Goal: Entertainment & Leisure: Consume media (video, audio)

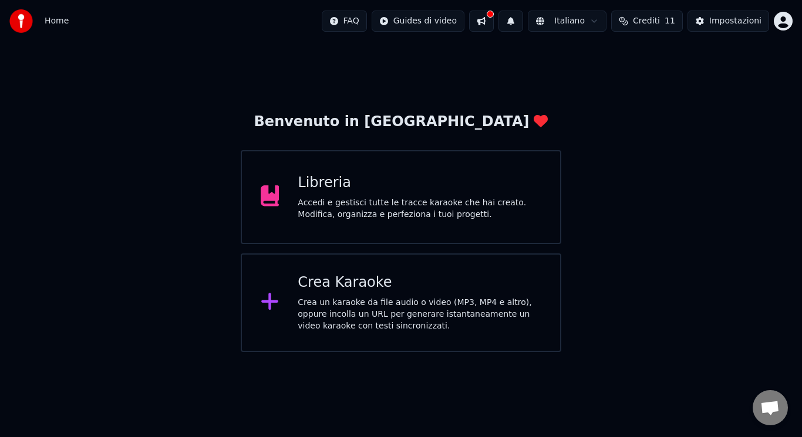
click at [299, 286] on div "Crea Karaoke" at bounding box center [420, 283] width 244 height 19
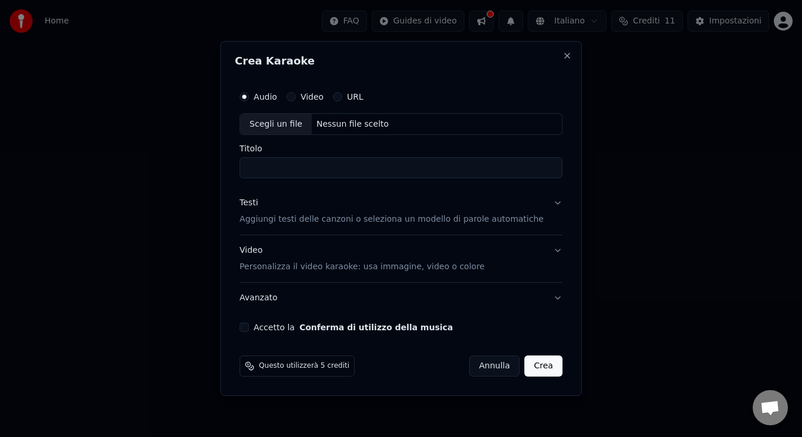
click at [306, 116] on div "Scegli un file" at bounding box center [276, 124] width 72 height 21
type input "**********"
drag, startPoint x: 505, startPoint y: 168, endPoint x: 242, endPoint y: 170, distance: 263.0
click at [242, 170] on div "**********" at bounding box center [401, 219] width 362 height 356
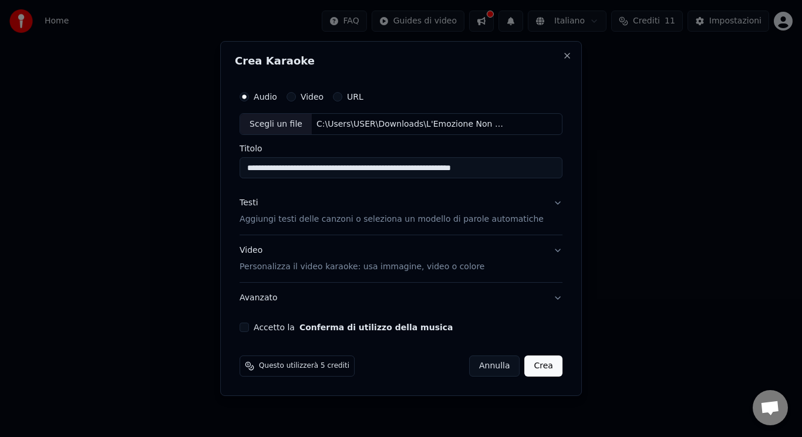
type input "**********"
click at [260, 321] on div "**********" at bounding box center [401, 208] width 332 height 257
click at [249, 326] on button "Accetto la Conferma di utilizzo della musica" at bounding box center [244, 327] width 9 height 9
click at [292, 266] on p "Personalizza il video karaoke: usa immagine, video o colore" at bounding box center [362, 267] width 245 height 12
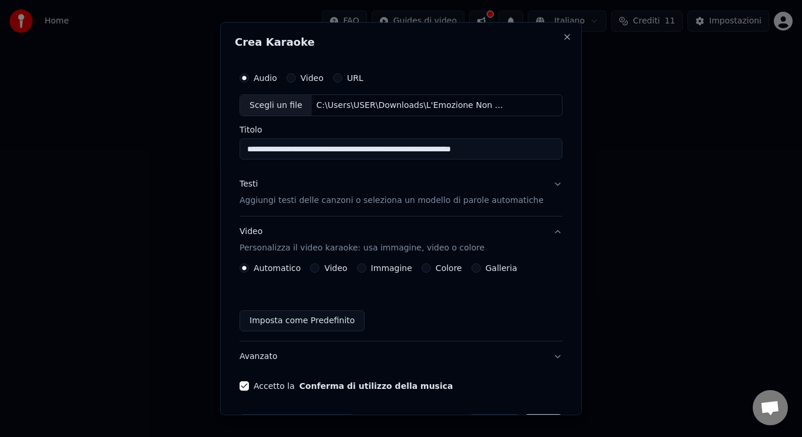
click at [376, 271] on label "Immagine" at bounding box center [391, 268] width 41 height 8
click at [366, 271] on button "Immagine" at bounding box center [361, 268] width 9 height 9
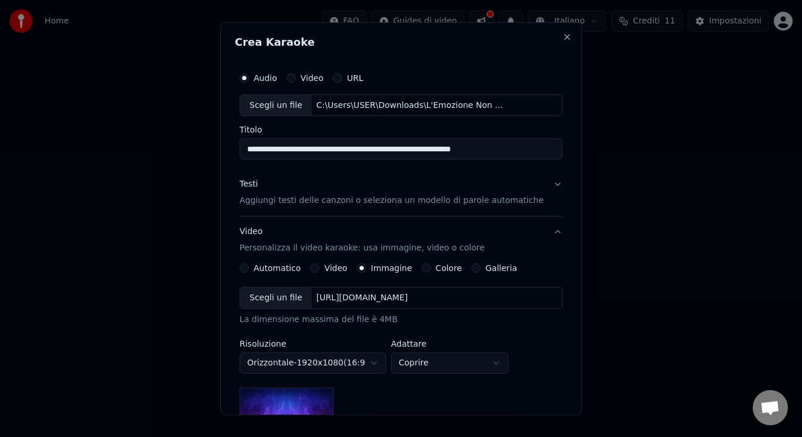
click at [473, 269] on button "Galleria" at bounding box center [475, 268] width 9 height 9
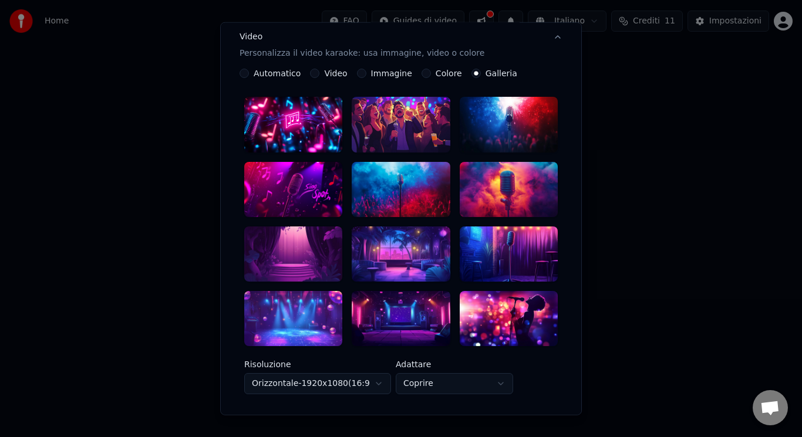
scroll to position [73, 0]
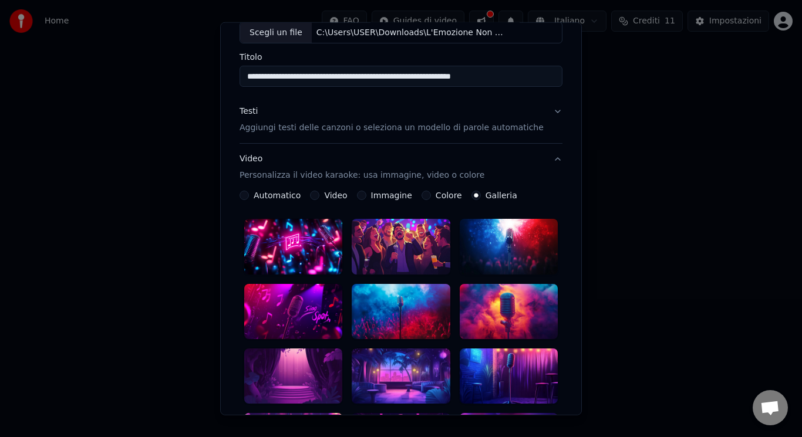
click at [424, 198] on button "Colore" at bounding box center [426, 195] width 9 height 9
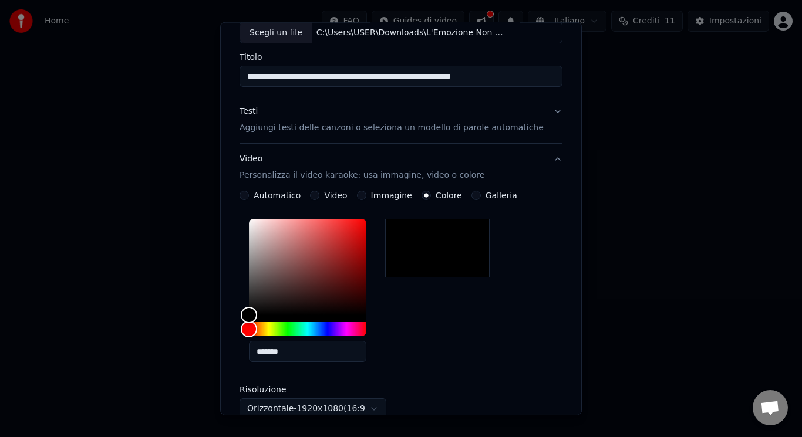
click at [365, 191] on button "Immagine" at bounding box center [361, 195] width 9 height 9
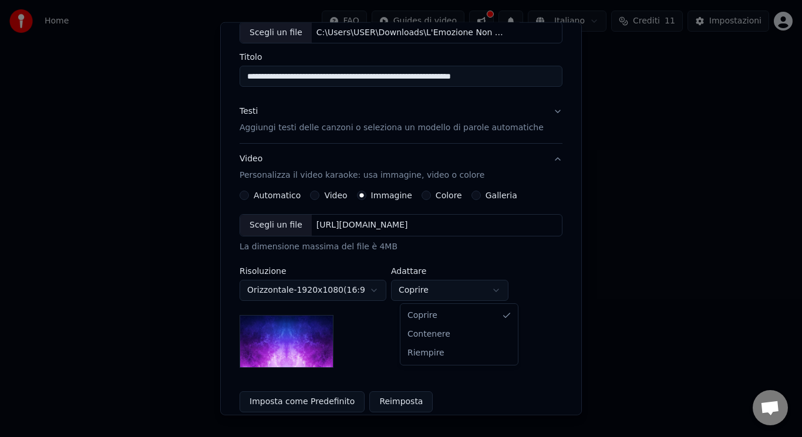
click at [456, 300] on body "**********" at bounding box center [401, 176] width 802 height 352
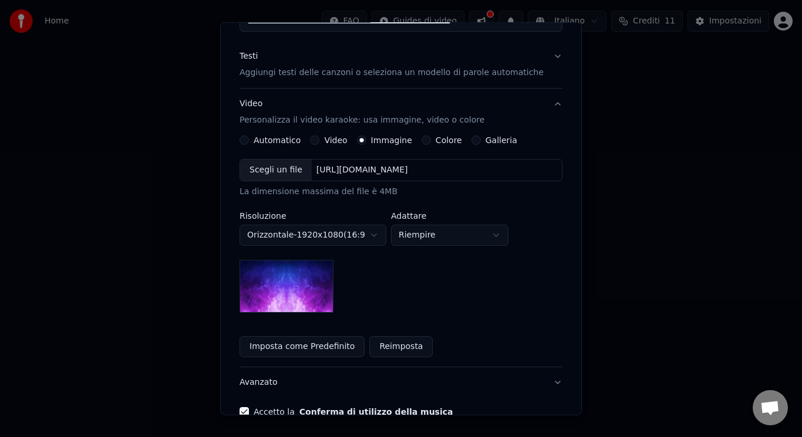
scroll to position [127, 0]
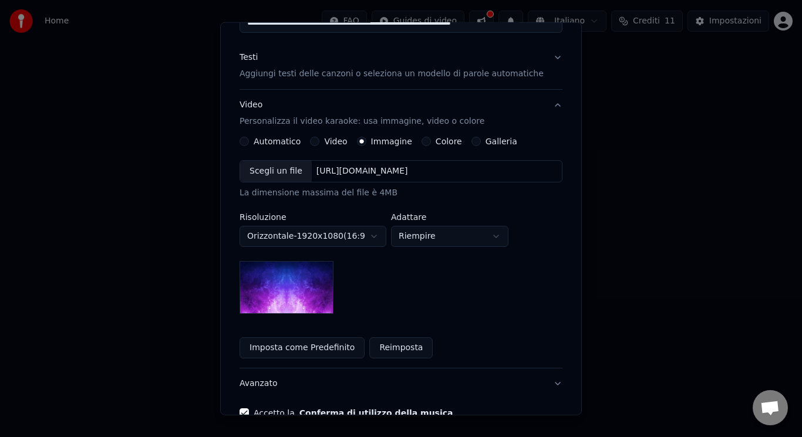
click at [271, 175] on div "Scegli un file" at bounding box center [276, 171] width 72 height 21
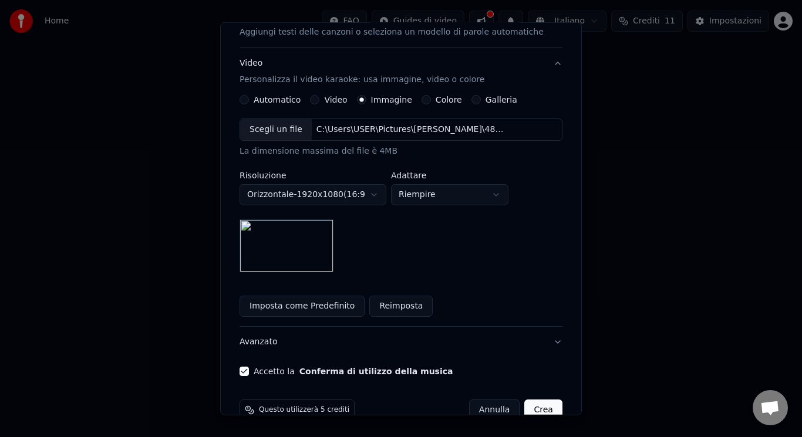
scroll to position [183, 0]
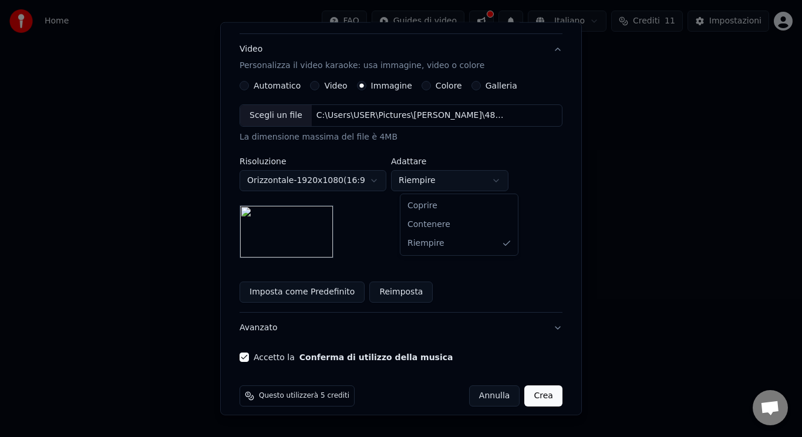
click at [450, 188] on body "**********" at bounding box center [401, 176] width 802 height 352
select select "*****"
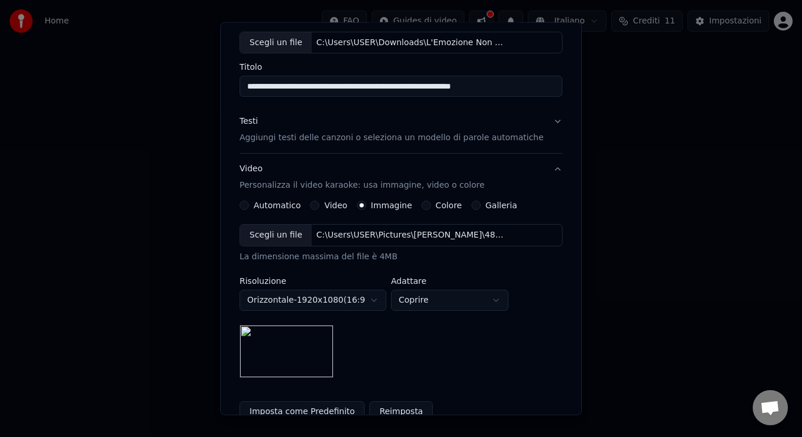
scroll to position [58, 0]
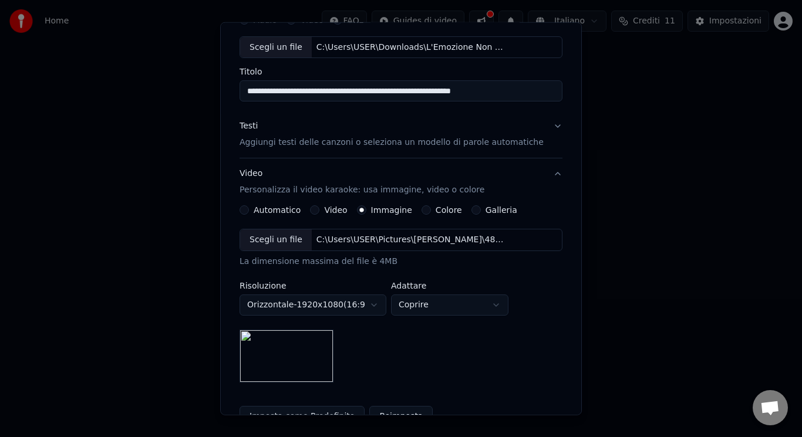
click at [507, 139] on p "Aggiungi testi delle canzoni o seleziona un modello di parole automatiche" at bounding box center [392, 143] width 304 height 12
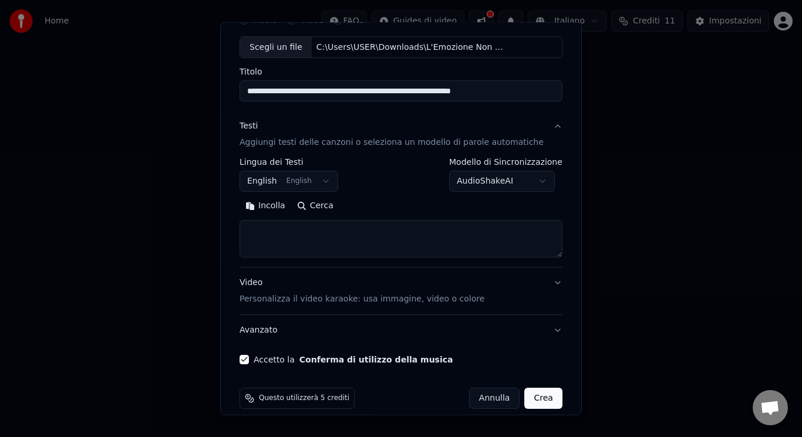
click at [328, 234] on textarea at bounding box center [401, 239] width 323 height 38
click at [276, 218] on div "Incolla Cerca" at bounding box center [401, 227] width 323 height 61
click at [282, 179] on button "English English" at bounding box center [289, 181] width 99 height 21
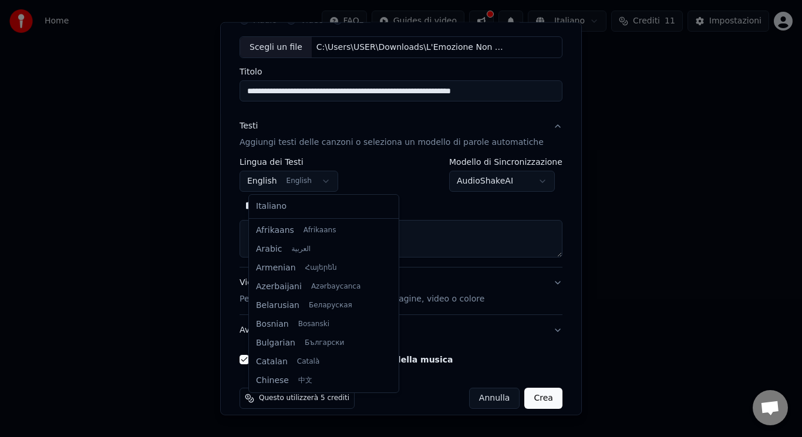
scroll to position [94, 0]
select select "**"
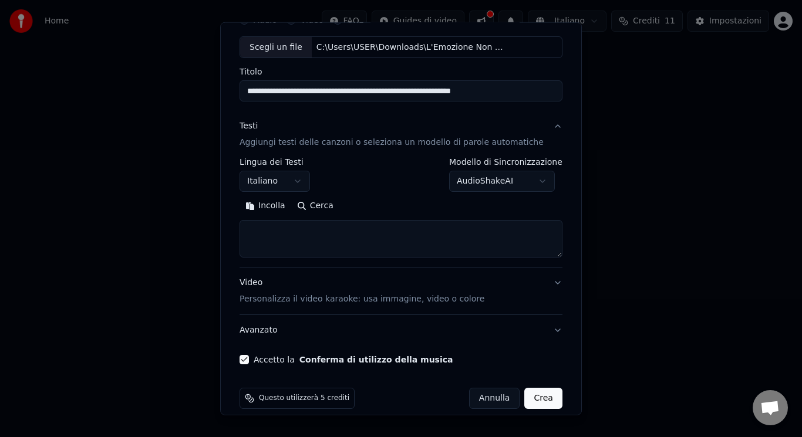
click at [285, 237] on textarea at bounding box center [401, 239] width 323 height 38
click at [278, 211] on button "Incolla" at bounding box center [266, 206] width 52 height 19
click at [377, 208] on button "Espandi" at bounding box center [376, 206] width 57 height 19
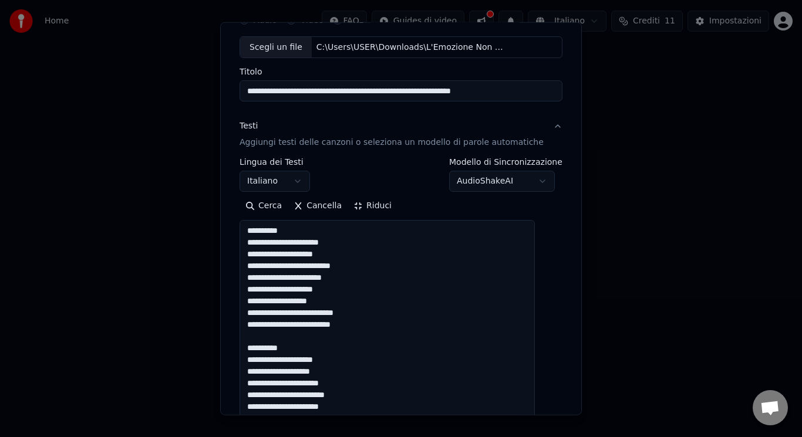
drag, startPoint x: 312, startPoint y: 229, endPoint x: 221, endPoint y: 231, distance: 91.0
click at [221, 231] on body "**********" at bounding box center [401, 176] width 802 height 352
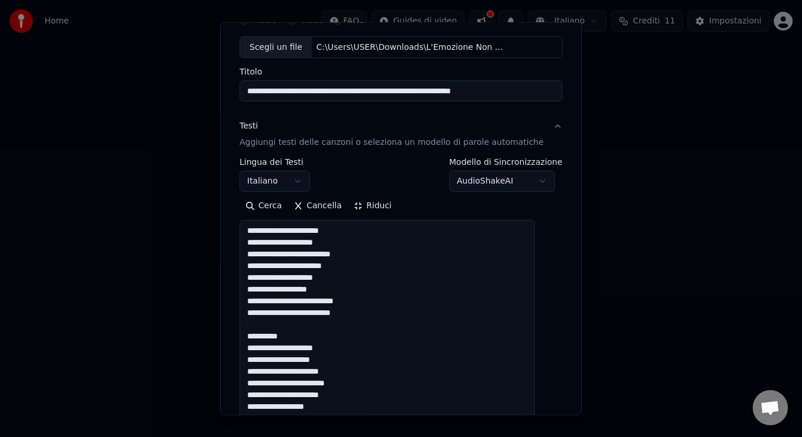
drag, startPoint x: 291, startPoint y: 335, endPoint x: 282, endPoint y: 328, distance: 11.7
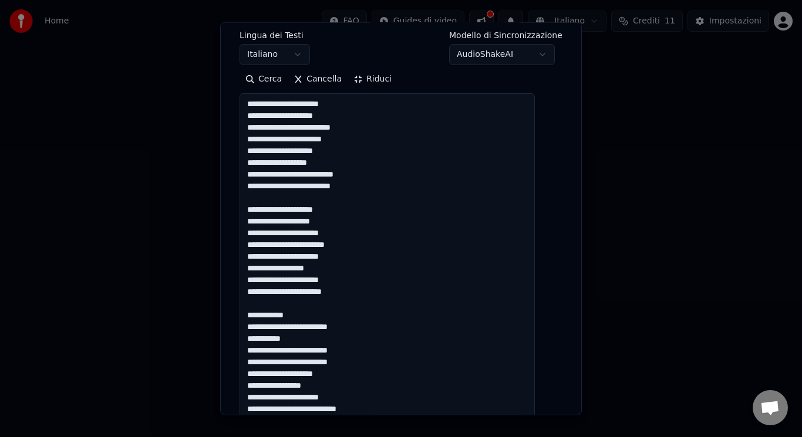
scroll to position [291, 0]
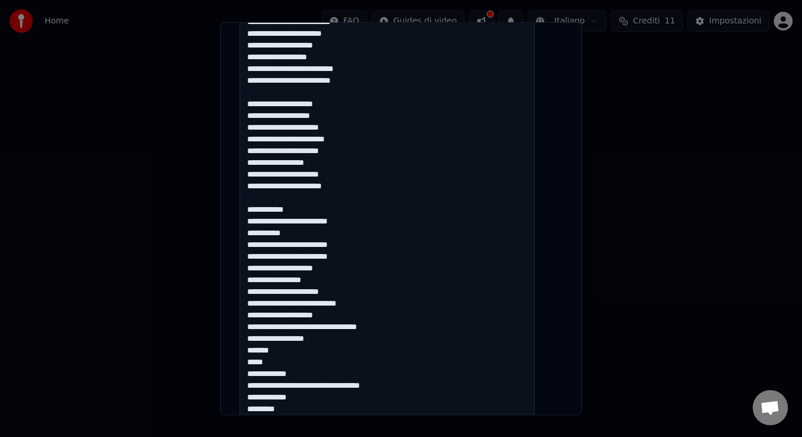
drag, startPoint x: 308, startPoint y: 207, endPoint x: 291, endPoint y: 198, distance: 19.7
click at [291, 198] on textarea at bounding box center [387, 415] width 295 height 854
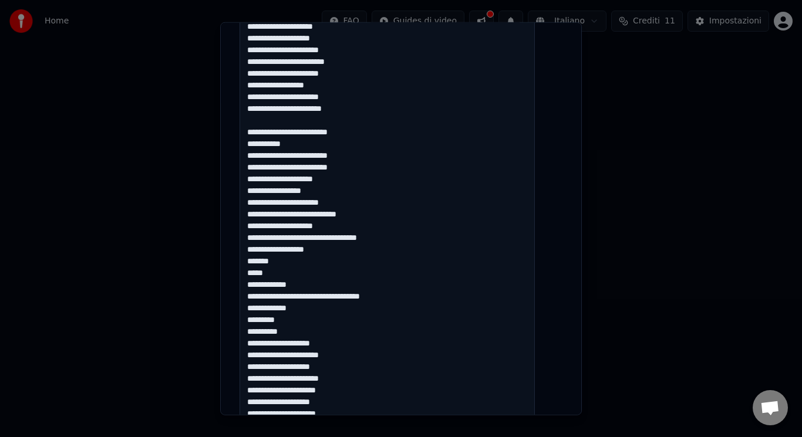
scroll to position [372, 0]
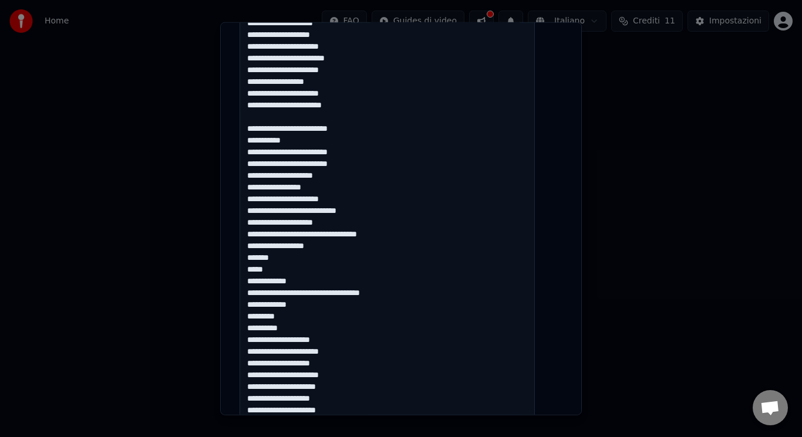
drag, startPoint x: 256, startPoint y: 306, endPoint x: 318, endPoint y: 328, distance: 66.1
click at [318, 328] on textarea at bounding box center [387, 334] width 295 height 854
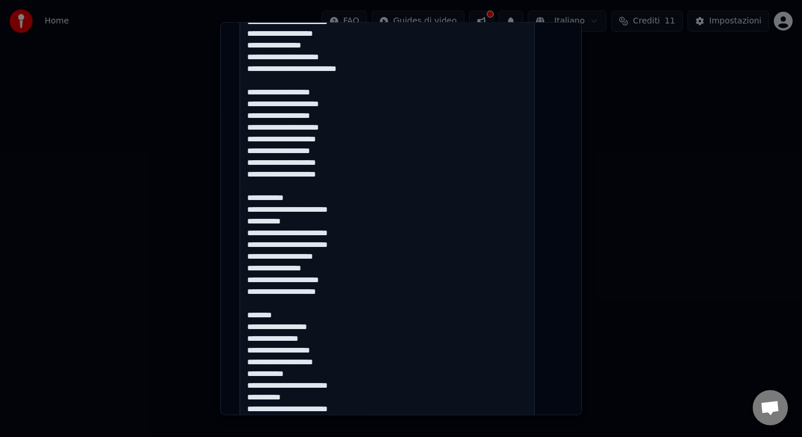
scroll to position [537, 0]
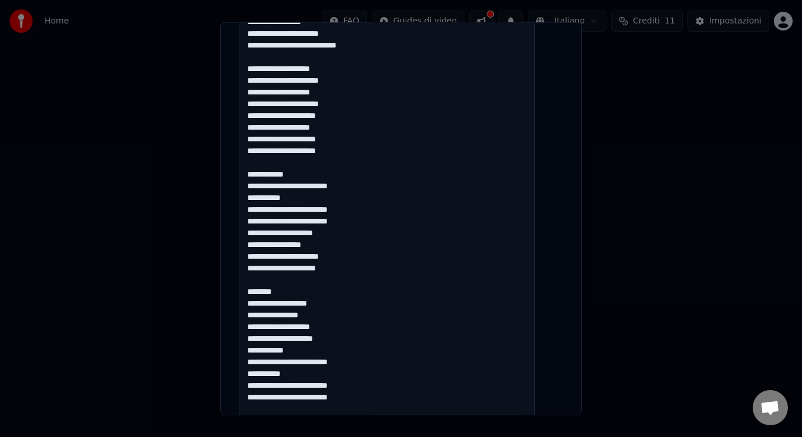
drag, startPoint x: 304, startPoint y: 174, endPoint x: 288, endPoint y: 161, distance: 20.4
click at [288, 161] on textarea at bounding box center [387, 168] width 295 height 854
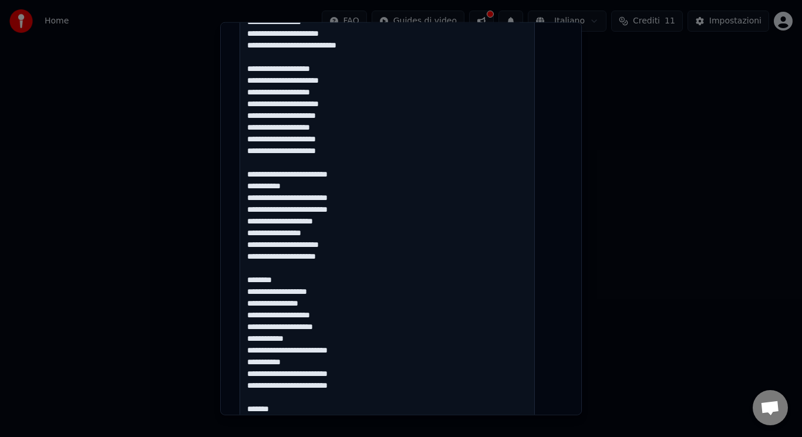
drag, startPoint x: 295, startPoint y: 284, endPoint x: 284, endPoint y: 273, distance: 15.4
click at [284, 273] on textarea at bounding box center [387, 168] width 295 height 854
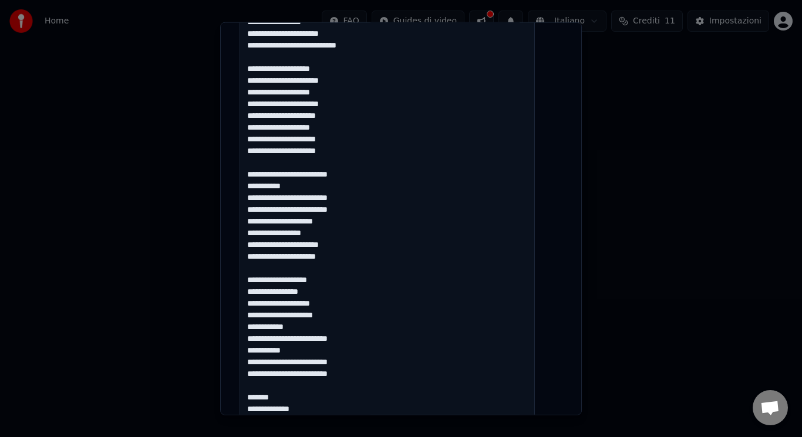
drag, startPoint x: 302, startPoint y: 326, endPoint x: 257, endPoint y: 330, distance: 44.8
click at [257, 330] on textarea at bounding box center [387, 168] width 295 height 854
drag, startPoint x: 296, startPoint y: 402, endPoint x: 275, endPoint y: 389, distance: 24.5
click at [275, 389] on textarea at bounding box center [387, 168] width 295 height 854
drag, startPoint x: 299, startPoint y: 410, endPoint x: 255, endPoint y: 387, distance: 49.9
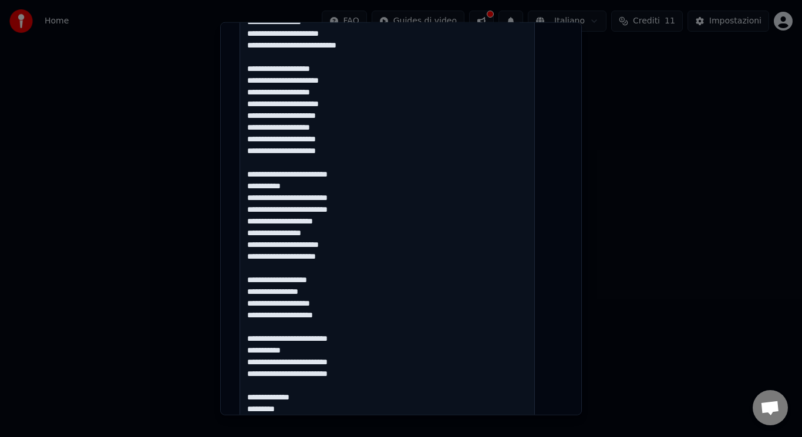
click at [255, 387] on textarea at bounding box center [387, 168] width 295 height 854
type textarea "**********"
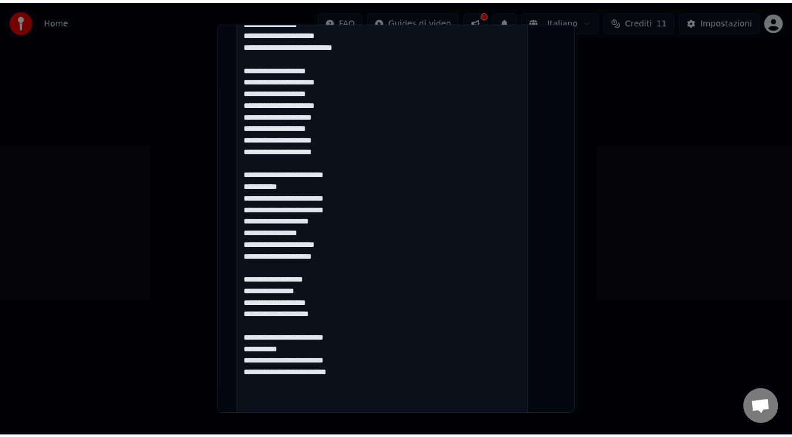
scroll to position [888, 0]
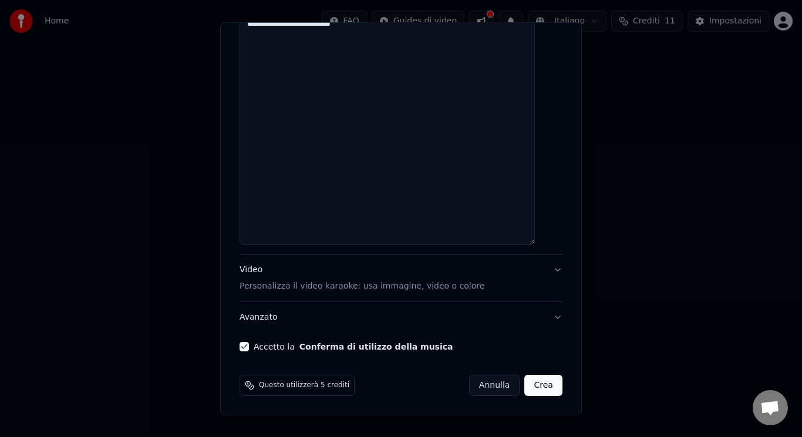
click at [249, 349] on button "Accetto la Conferma di utilizzo della musica" at bounding box center [244, 346] width 9 height 9
click at [530, 386] on button "Crea" at bounding box center [544, 385] width 38 height 21
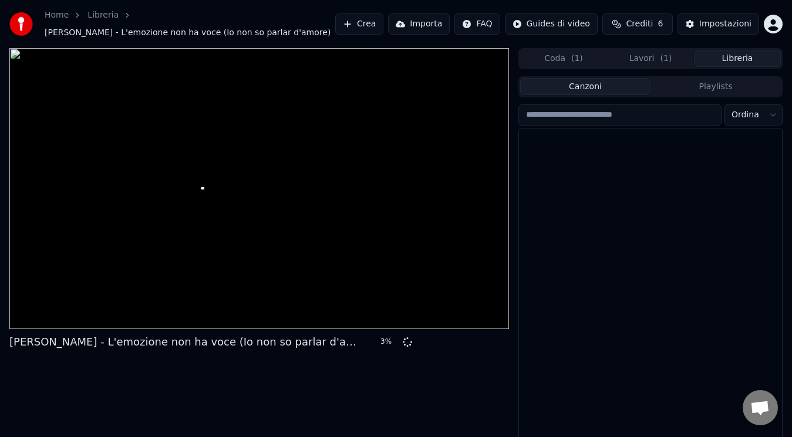
click at [750, 58] on button "Libreria" at bounding box center [737, 58] width 87 height 17
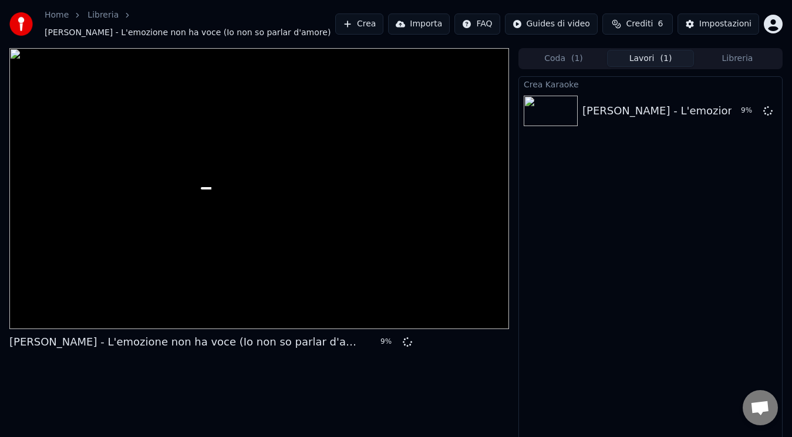
click at [646, 67] on button "Lavori ( 1 )" at bounding box center [650, 58] width 87 height 17
click at [577, 60] on span "( 1 )" at bounding box center [577, 59] width 12 height 12
click at [637, 60] on button "Lavori ( 1 )" at bounding box center [650, 58] width 87 height 17
click at [771, 111] on icon at bounding box center [767, 110] width 9 height 9
click at [766, 111] on icon at bounding box center [767, 110] width 9 height 9
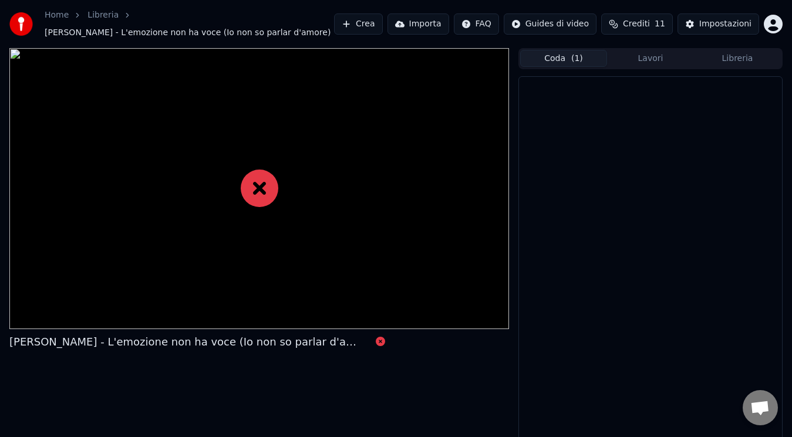
click at [562, 64] on button "Coda ( 1 )" at bounding box center [563, 58] width 87 height 17
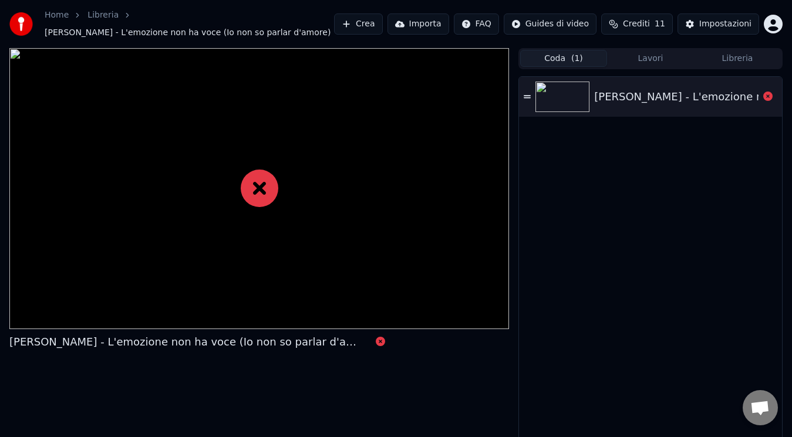
click at [373, 28] on button "Crea" at bounding box center [358, 24] width 48 height 21
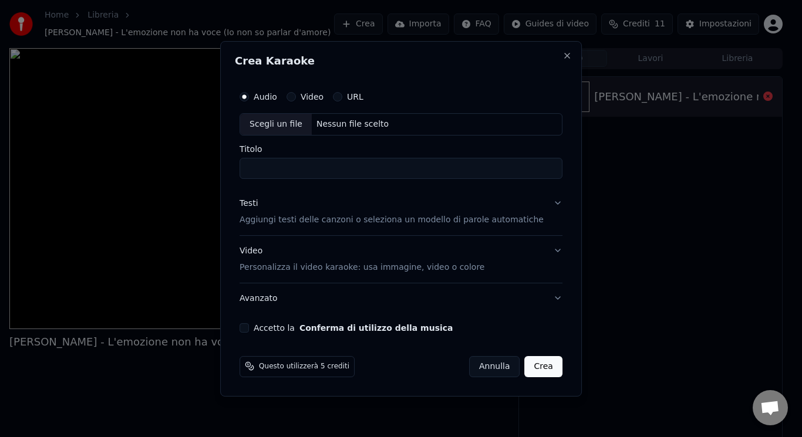
click at [288, 132] on div "Scegli un file" at bounding box center [276, 124] width 72 height 21
type input "**********"
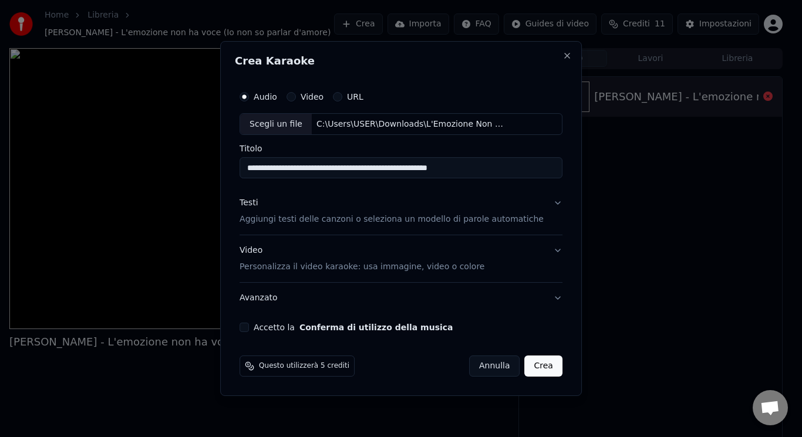
drag, startPoint x: 531, startPoint y: 172, endPoint x: 206, endPoint y: 179, distance: 325.3
click at [206, 179] on body "**********" at bounding box center [396, 218] width 792 height 437
type input "**********"
click at [320, 214] on p "Aggiungi testi delle canzoni o seleziona un modello di parole automatiche" at bounding box center [392, 220] width 304 height 12
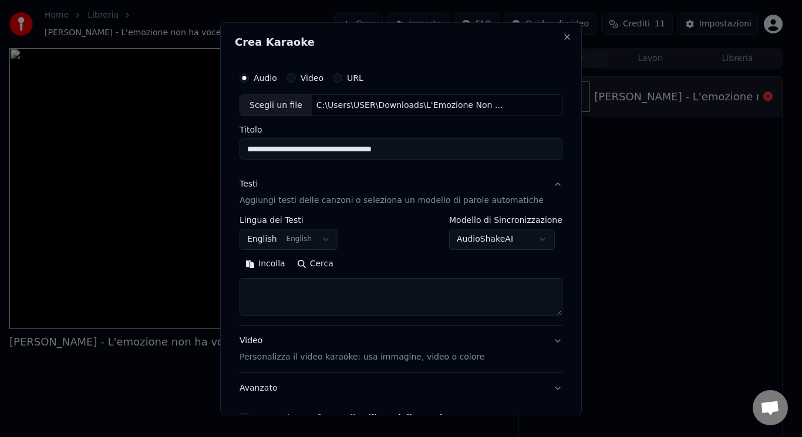
click at [308, 234] on body "**********" at bounding box center [396, 218] width 792 height 437
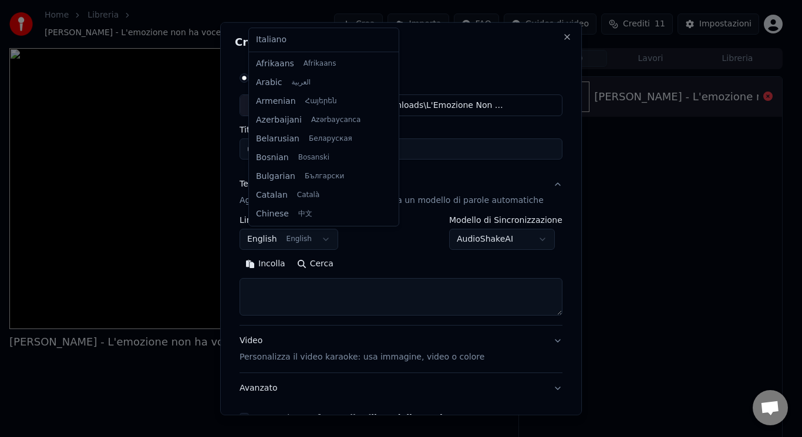
scroll to position [94, 0]
select select "**"
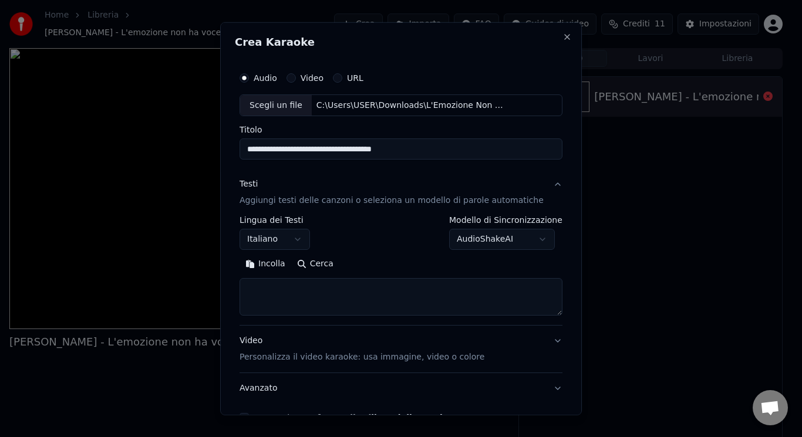
click at [278, 304] on textarea at bounding box center [401, 297] width 323 height 38
click at [278, 272] on button "Incolla" at bounding box center [266, 264] width 52 height 19
click at [368, 265] on button "Espandi" at bounding box center [376, 264] width 57 height 19
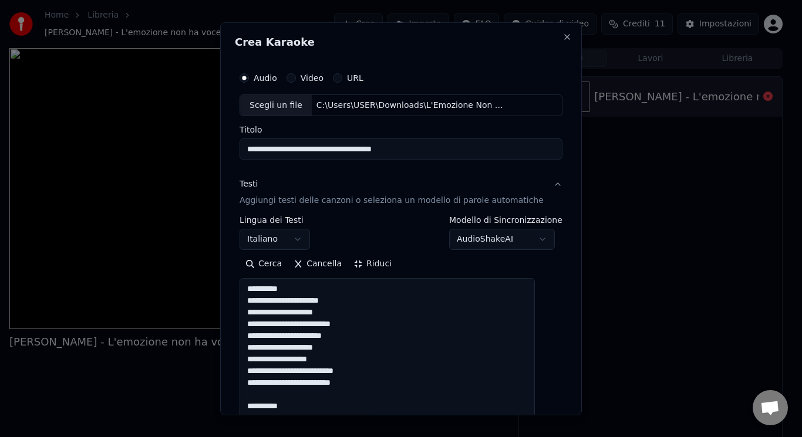
drag, startPoint x: 312, startPoint y: 286, endPoint x: 248, endPoint y: 289, distance: 64.1
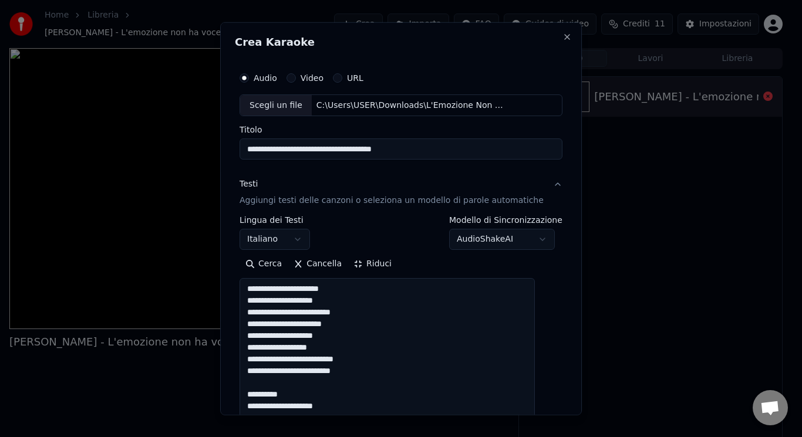
drag, startPoint x: 312, startPoint y: 398, endPoint x: 289, endPoint y: 386, distance: 26.0
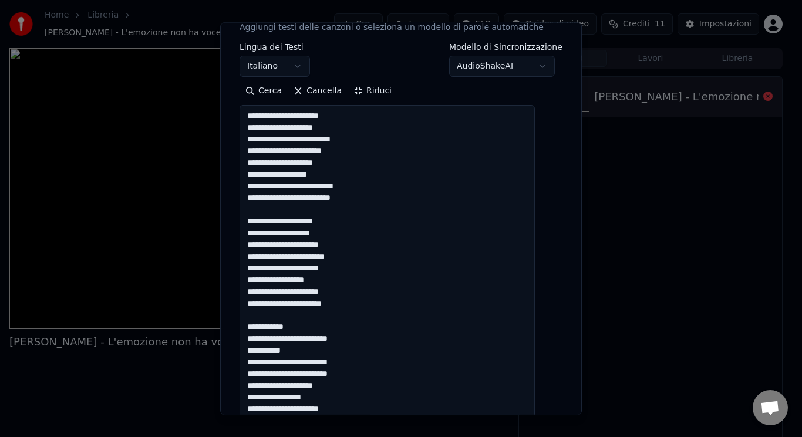
scroll to position [220, 0]
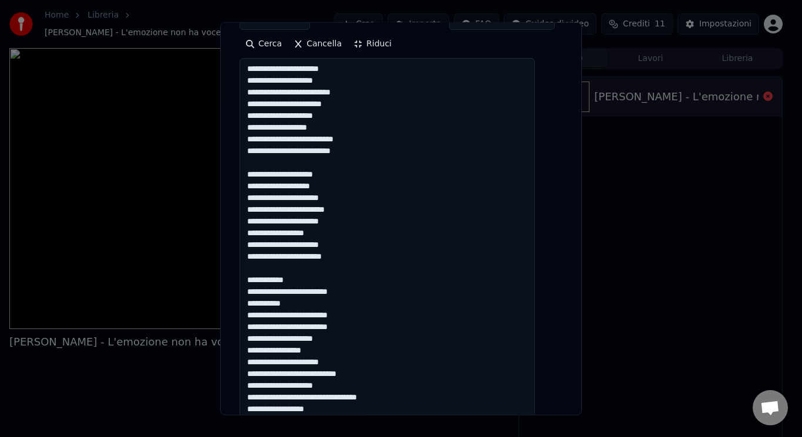
drag, startPoint x: 296, startPoint y: 281, endPoint x: 284, endPoint y: 272, distance: 16.0
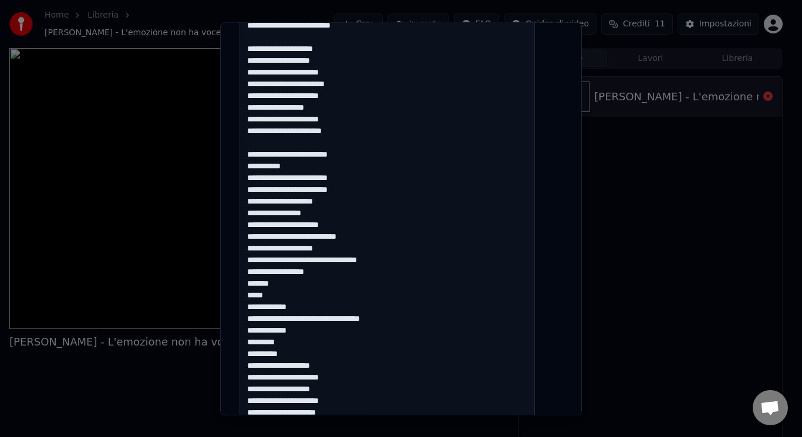
scroll to position [348, 0]
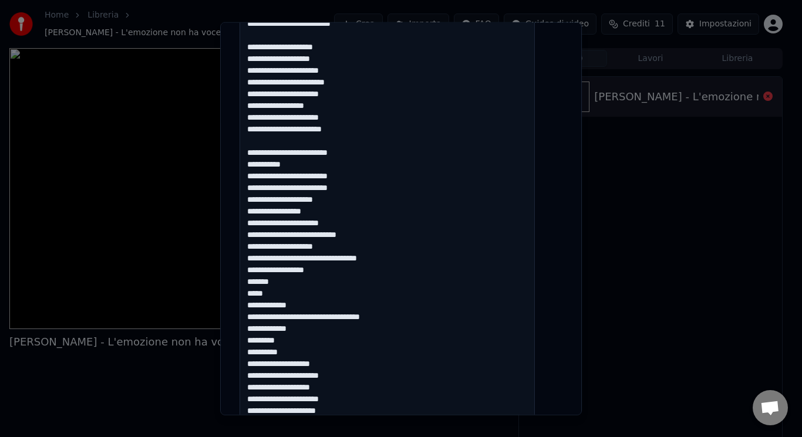
drag, startPoint x: 255, startPoint y: 379, endPoint x: 336, endPoint y: 355, distance: 84.4
click at [336, 355] on textarea at bounding box center [387, 358] width 295 height 854
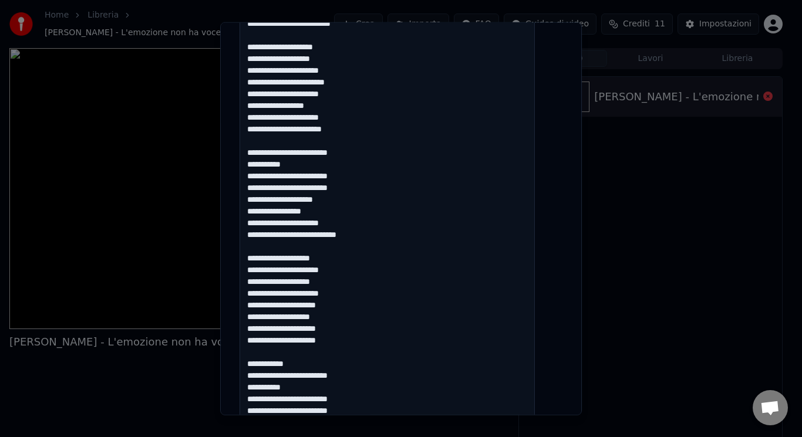
drag, startPoint x: 304, startPoint y: 362, endPoint x: 291, endPoint y: 354, distance: 15.8
click at [291, 354] on textarea at bounding box center [387, 358] width 295 height 854
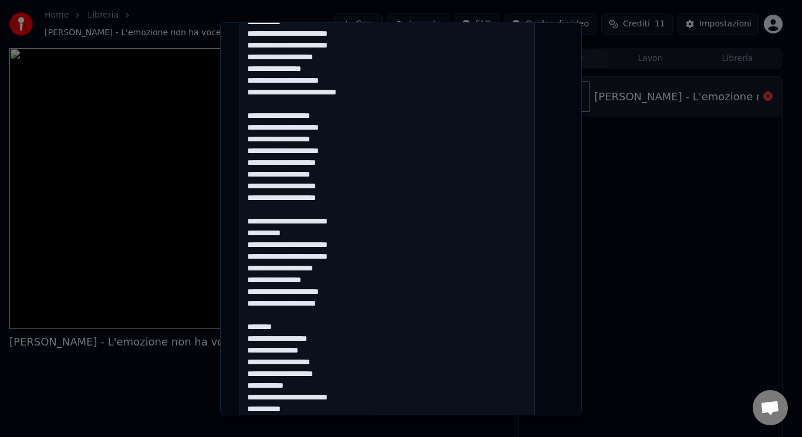
scroll to position [525, 0]
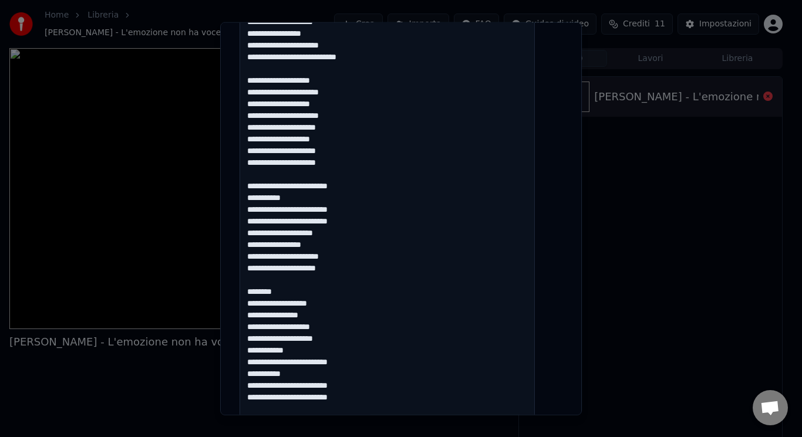
drag, startPoint x: 294, startPoint y: 298, endPoint x: 279, endPoint y: 285, distance: 20.0
click at [279, 285] on textarea at bounding box center [387, 180] width 295 height 854
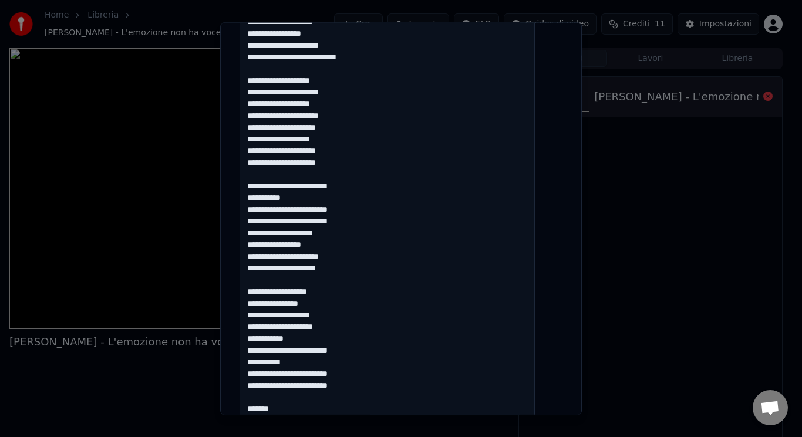
drag, startPoint x: 299, startPoint y: 340, endPoint x: 255, endPoint y: 338, distance: 44.1
click at [255, 338] on textarea at bounding box center [387, 180] width 295 height 854
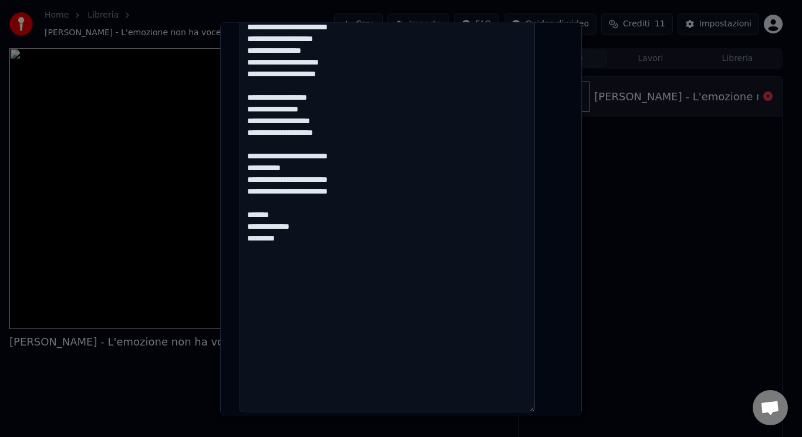
drag, startPoint x: 258, startPoint y: 397, endPoint x: 327, endPoint y: 433, distance: 77.2
click at [327, 433] on body "**********" at bounding box center [396, 218] width 792 height 437
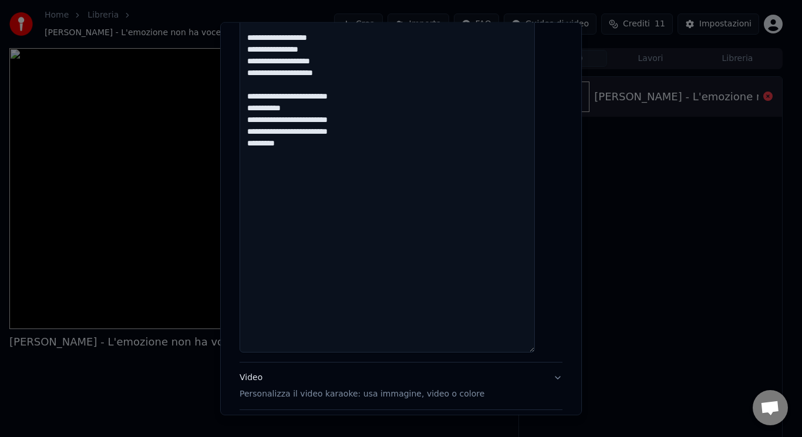
drag, startPoint x: 316, startPoint y: 152, endPoint x: 257, endPoint y: 154, distance: 59.9
type textarea "**********"
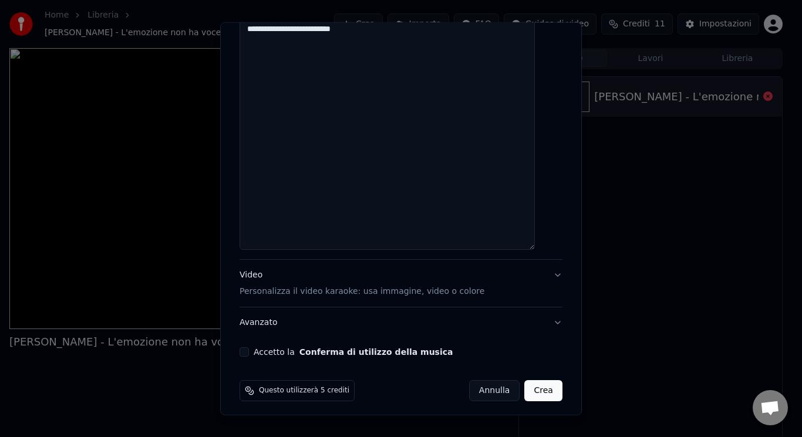
scroll to position [888, 0]
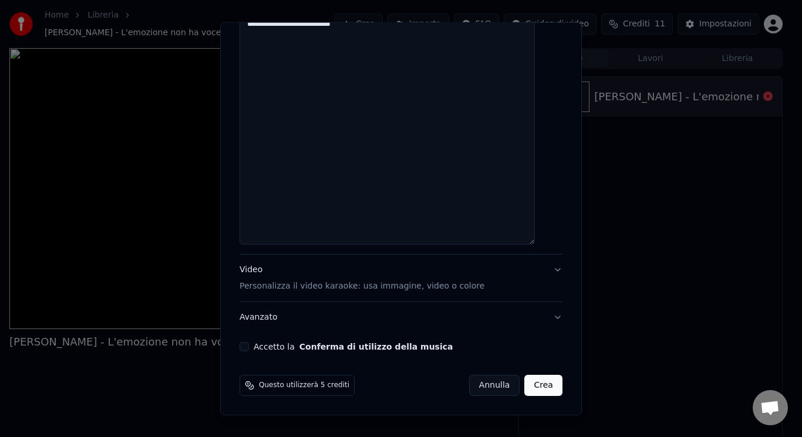
click at [372, 292] on p "Personalizza il video karaoke: usa immagine, video o colore" at bounding box center [362, 287] width 245 height 12
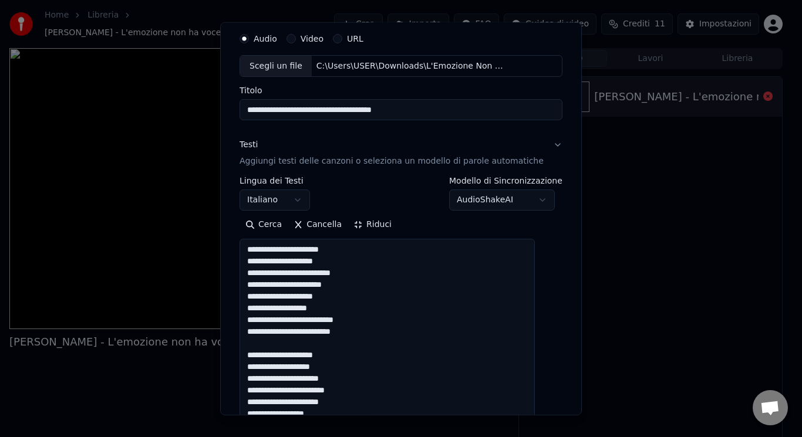
scroll to position [39, 0]
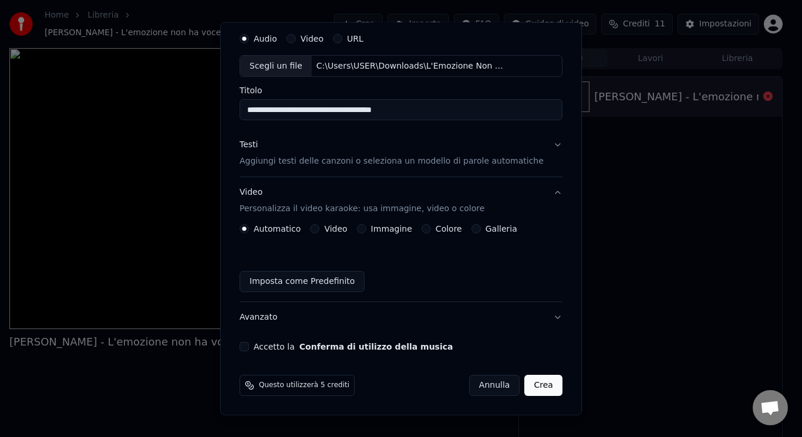
click at [366, 230] on button "Immagine" at bounding box center [361, 228] width 9 height 9
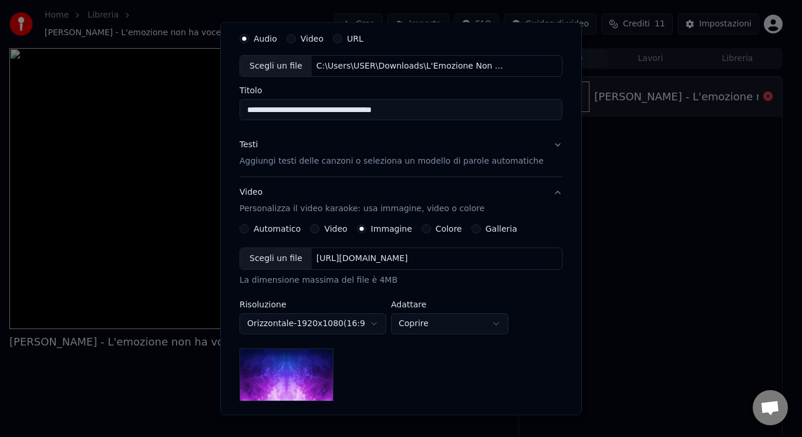
click at [297, 251] on div "Scegli un file" at bounding box center [276, 258] width 72 height 21
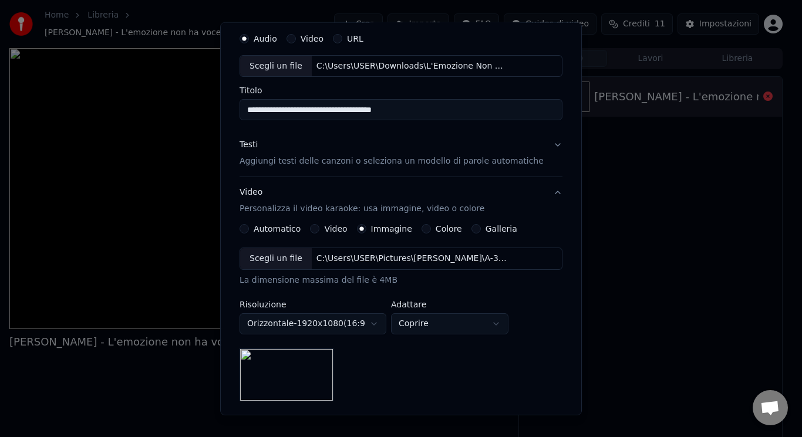
drag, startPoint x: 476, startPoint y: 312, endPoint x: 478, endPoint y: 322, distance: 9.7
click at [478, 322] on div "Adattare Coprire ******* ********* ********" at bounding box center [449, 318] width 117 height 34
click at [478, 322] on body "**********" at bounding box center [396, 218] width 792 height 437
click at [488, 327] on body "**********" at bounding box center [396, 218] width 792 height 437
select select "*****"
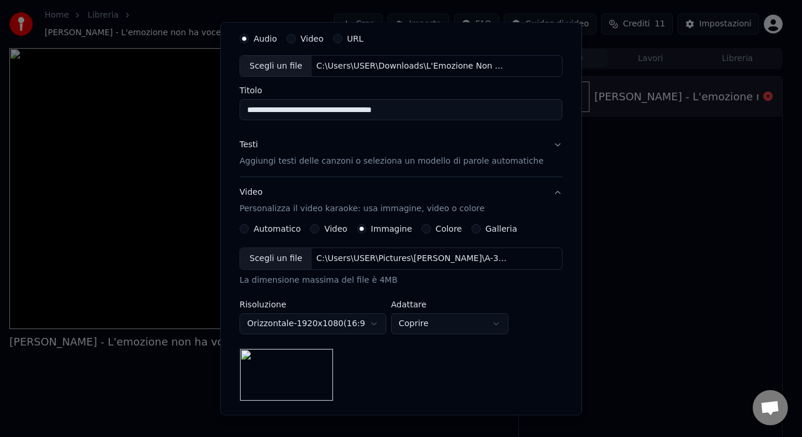
click at [306, 265] on div "Scegli un file" at bounding box center [276, 258] width 72 height 21
click at [284, 258] on div "Scegli un file" at bounding box center [276, 258] width 72 height 21
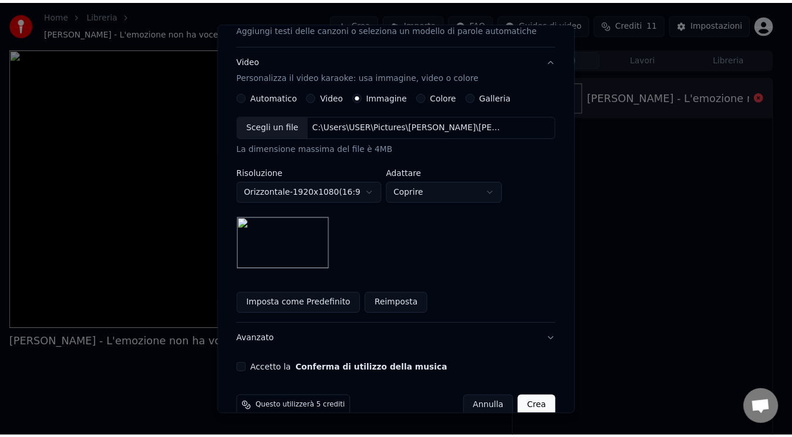
scroll to position [193, 0]
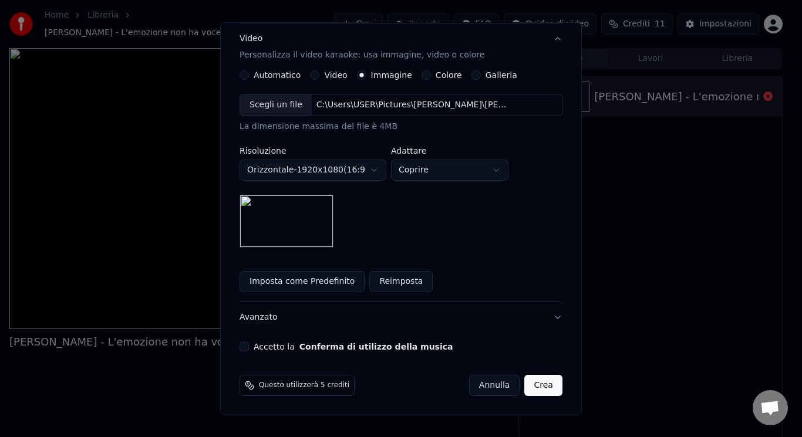
click at [249, 348] on button "Accetto la Conferma di utilizzo della musica" at bounding box center [244, 346] width 9 height 9
click at [525, 379] on button "Crea" at bounding box center [544, 385] width 38 height 21
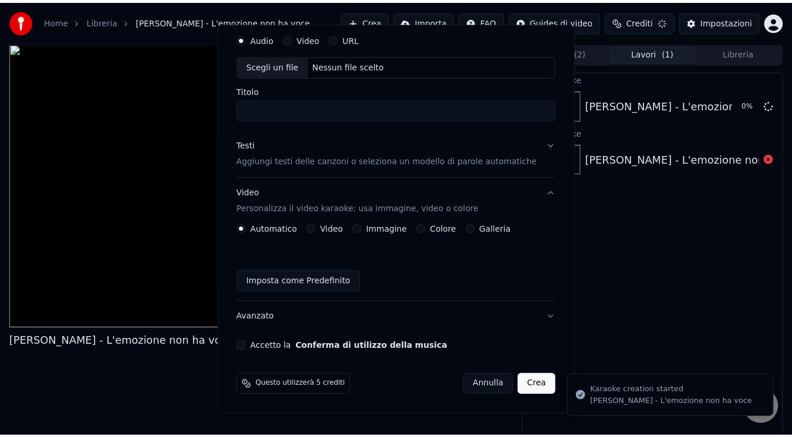
scroll to position [0, 0]
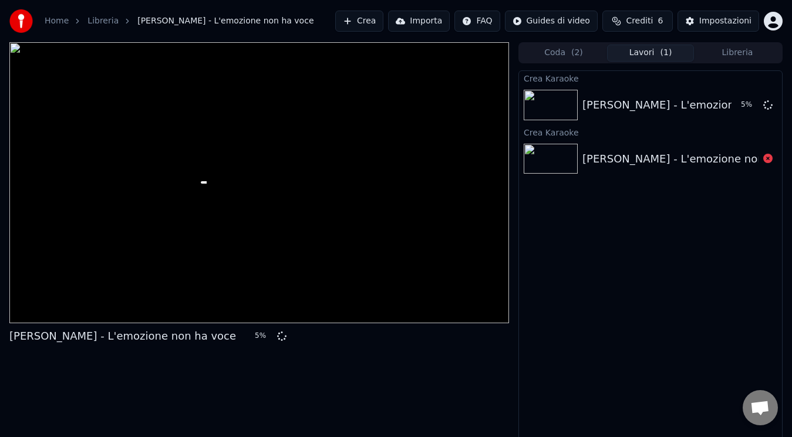
click at [679, 264] on div "Crea Karaoke [PERSON_NAME] - L'emozione non ha voce 5 % Crea Karaoke [PERSON_NA…" at bounding box center [650, 256] width 264 height 372
click at [616, 322] on div "Crea Karaoke [PERSON_NAME] - L'emozione non ha voce 16 % Crea Karaoke [PERSON_N…" at bounding box center [650, 256] width 264 height 372
click at [692, 286] on div "Crea Karaoke [PERSON_NAME] - L'emozione non ha voce 20 % Crea Karaoke [PERSON_N…" at bounding box center [650, 256] width 264 height 372
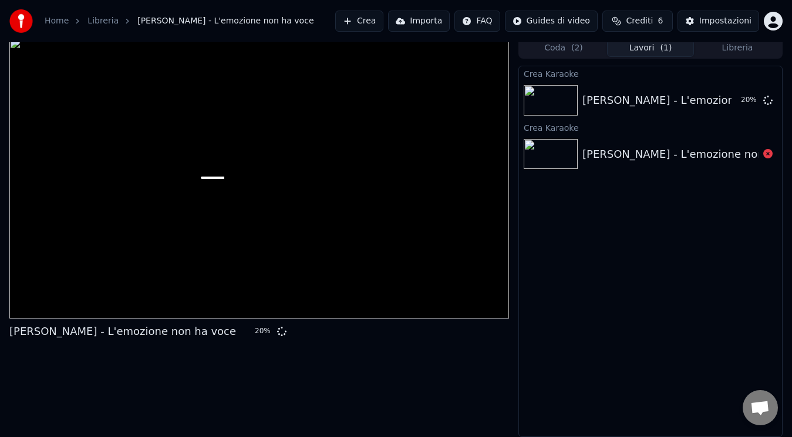
scroll to position [1, 0]
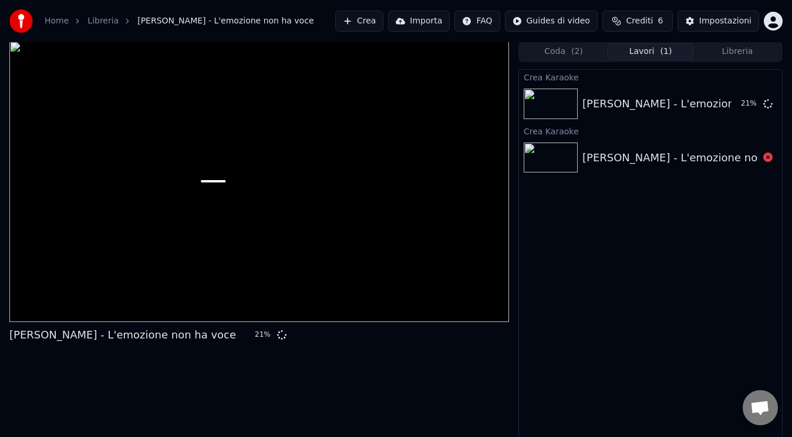
drag, startPoint x: 474, startPoint y: 261, endPoint x: 388, endPoint y: 267, distance: 86.5
click at [388, 267] on div at bounding box center [259, 181] width 500 height 281
drag, startPoint x: 305, startPoint y: 218, endPoint x: 414, endPoint y: 206, distance: 110.4
click at [414, 206] on div at bounding box center [259, 181] width 500 height 281
click at [313, 183] on span at bounding box center [259, 181] width 117 height 2
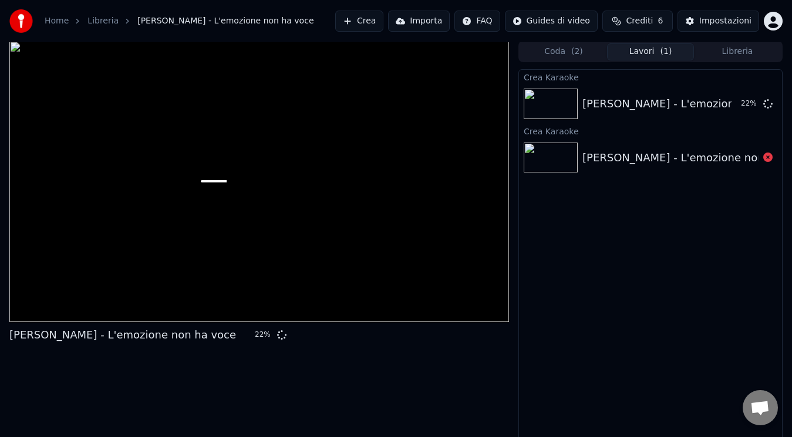
drag, startPoint x: 313, startPoint y: 228, endPoint x: 211, endPoint y: 341, distance: 151.7
click at [211, 341] on div "[PERSON_NAME] - L'emozione non ha voce 22 %" at bounding box center [259, 241] width 500 height 400
drag, startPoint x: 210, startPoint y: 331, endPoint x: 515, endPoint y: 396, distance: 312.0
click at [515, 396] on div "[PERSON_NAME] - L'emozione non ha voce 23 % Coda ( 2 ) Lavori ( 1 ) Libreria Cr…" at bounding box center [396, 241] width 792 height 400
click at [686, 255] on div "Crea Karaoke [PERSON_NAME] - L'emozione non ha voce 32 % Crea Karaoke [PERSON_N…" at bounding box center [650, 255] width 264 height 372
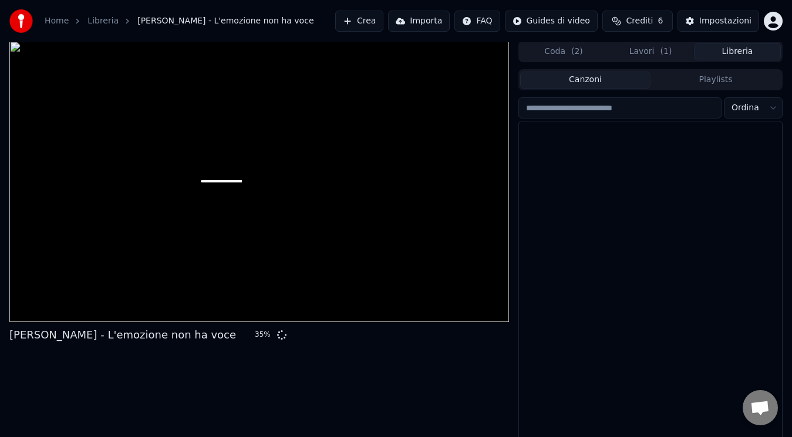
click at [758, 58] on button "Libreria" at bounding box center [737, 51] width 87 height 17
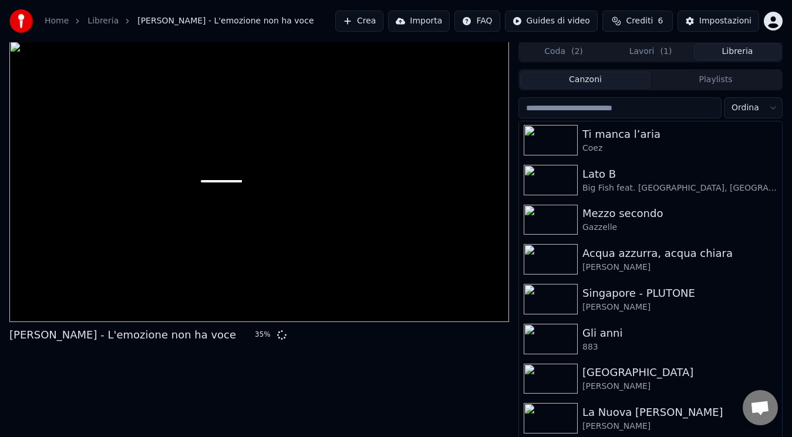
scroll to position [1388, 0]
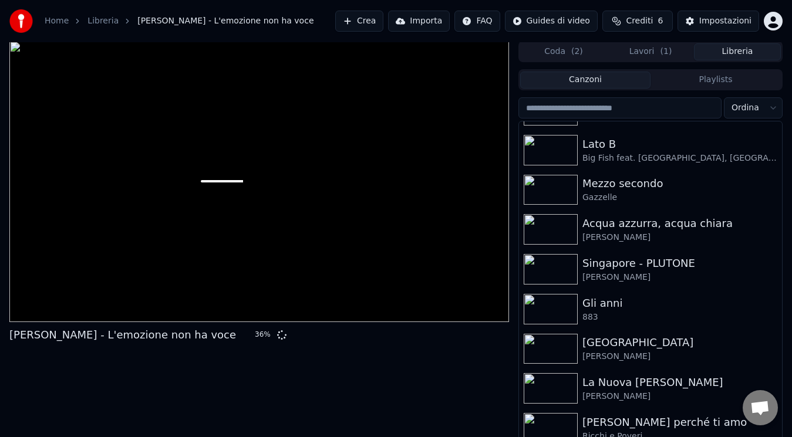
click at [643, 59] on button "Lavori ( 1 )" at bounding box center [650, 51] width 87 height 17
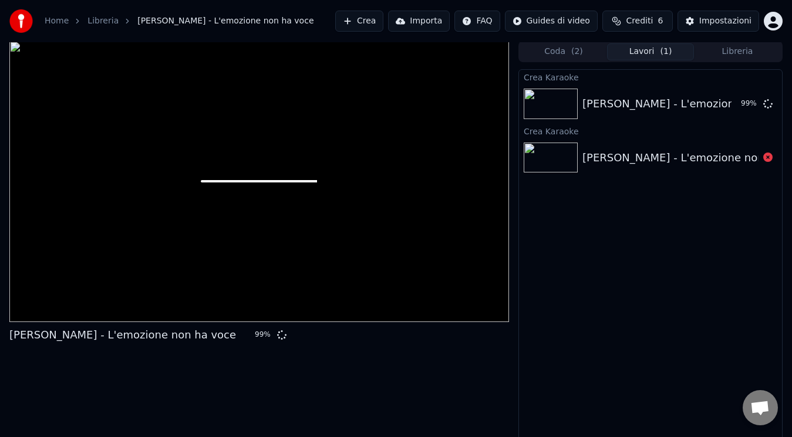
click at [338, 245] on div at bounding box center [259, 181] width 500 height 281
click at [524, 117] on img at bounding box center [551, 104] width 54 height 31
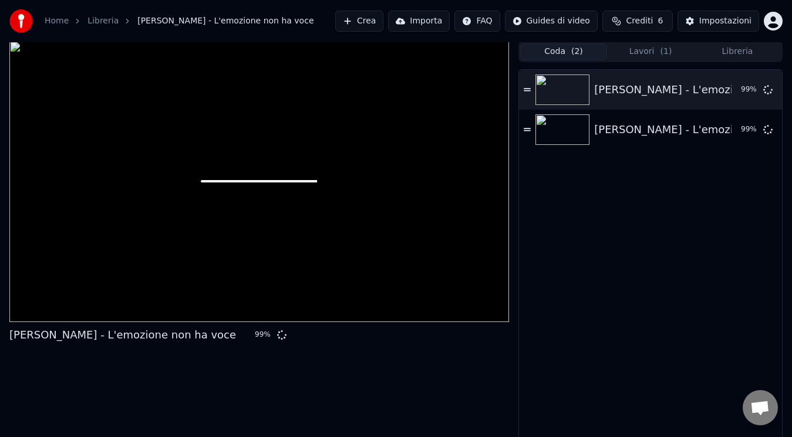
click at [597, 55] on button "Coda ( 2 )" at bounding box center [563, 51] width 87 height 17
click at [765, 129] on icon at bounding box center [767, 128] width 9 height 9
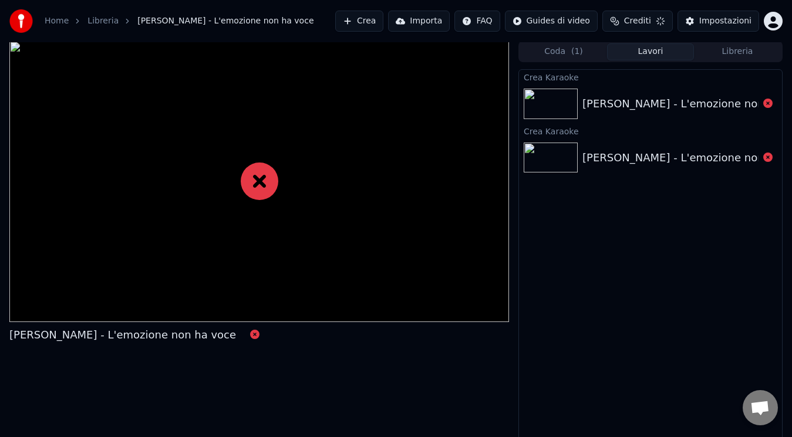
click at [657, 46] on button "Lavori" at bounding box center [650, 51] width 87 height 17
click at [669, 110] on div "[PERSON_NAME] - L'emozione non ha voce" at bounding box center [695, 104] width 227 height 16
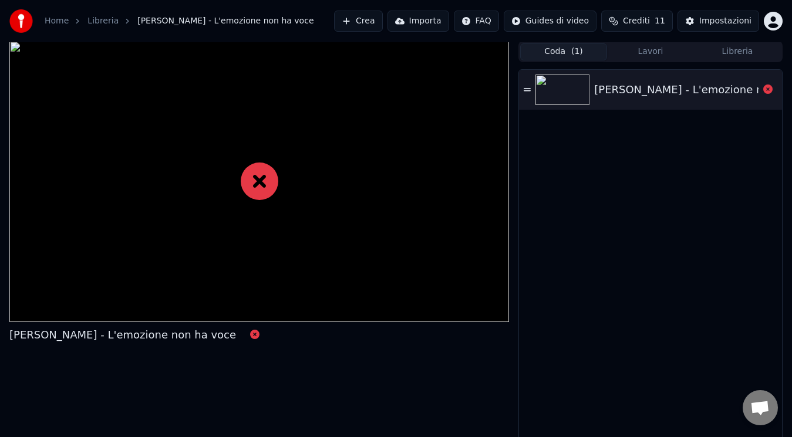
click at [559, 59] on button "Coda ( 1 )" at bounding box center [563, 51] width 87 height 17
click at [765, 90] on icon at bounding box center [767, 89] width 9 height 9
click at [666, 52] on button "Lavori" at bounding box center [650, 51] width 87 height 17
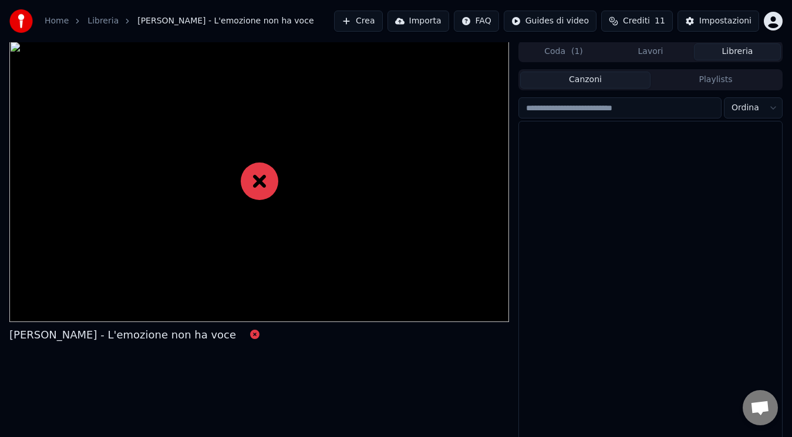
click at [706, 53] on button "Libreria" at bounding box center [737, 51] width 87 height 17
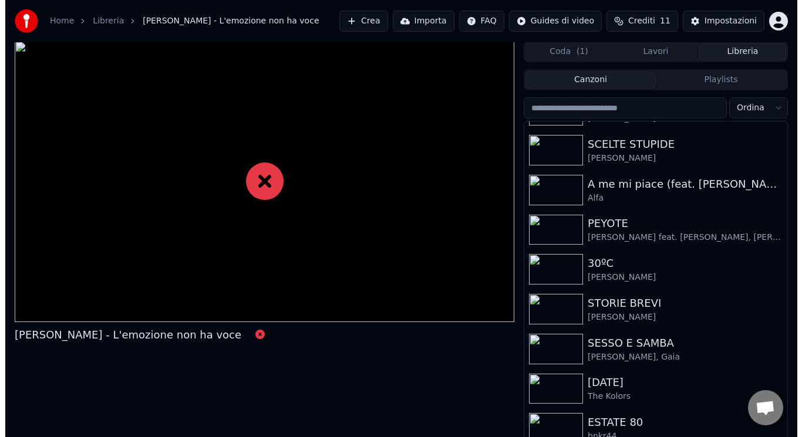
scroll to position [36, 0]
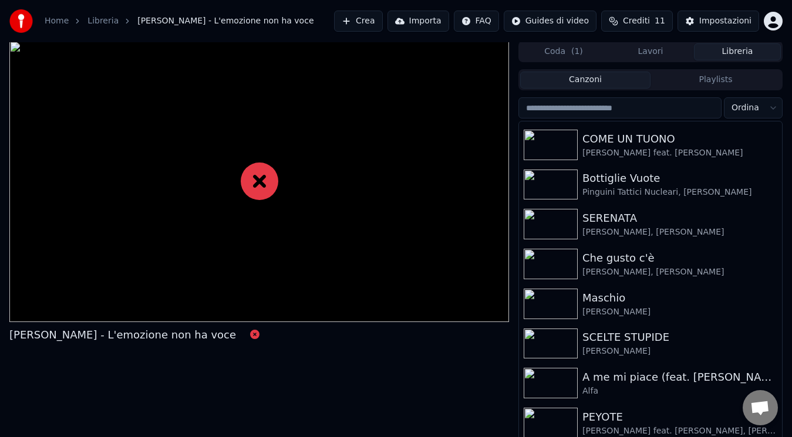
click at [382, 15] on button "Crea" at bounding box center [358, 21] width 48 height 21
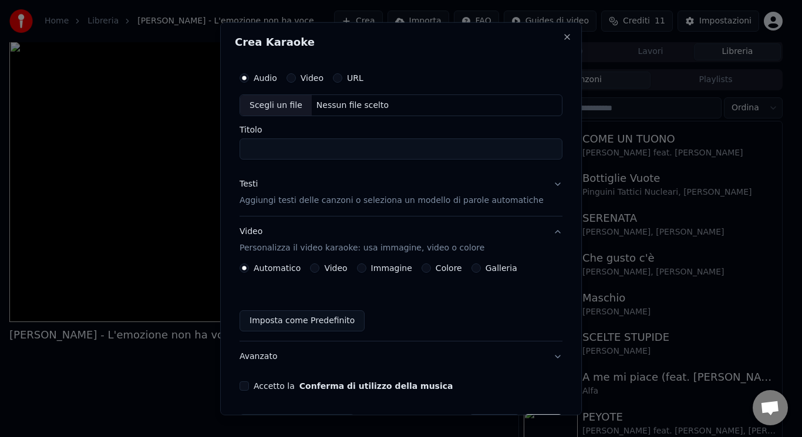
click at [279, 193] on div "Testi Aggiungi testi delle canzoni o seleziona un modello di parole automatiche" at bounding box center [392, 192] width 304 height 28
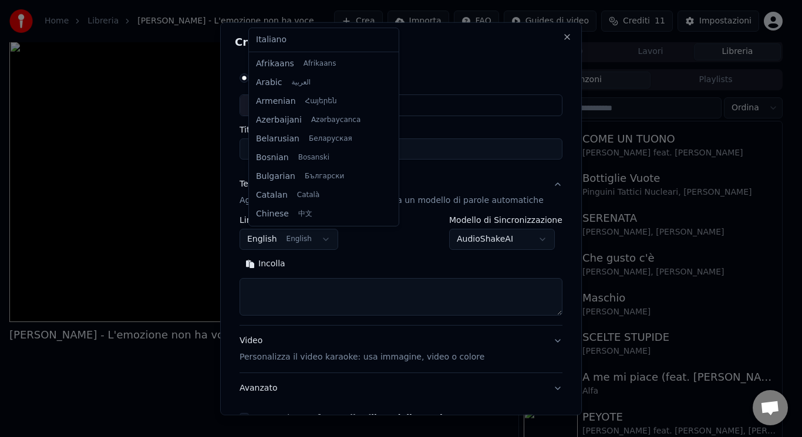
click at [315, 234] on body "**********" at bounding box center [396, 217] width 792 height 437
select select "**"
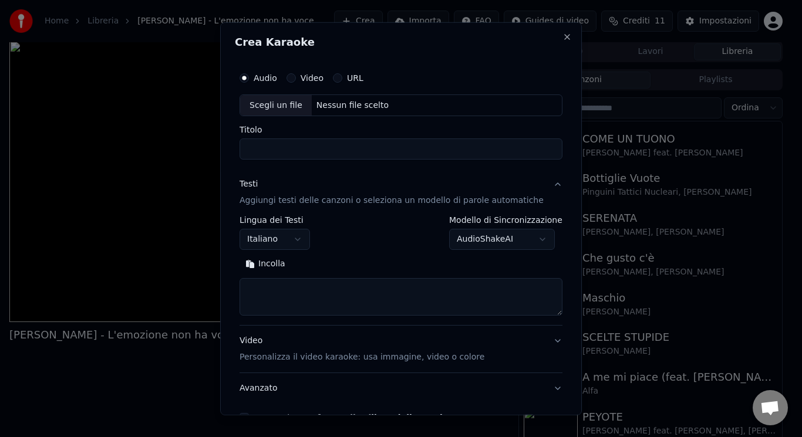
click at [282, 287] on textarea at bounding box center [401, 297] width 323 height 38
click at [281, 264] on button "Incolla" at bounding box center [266, 264] width 52 height 19
click at [329, 268] on button "Espandi" at bounding box center [327, 264] width 57 height 19
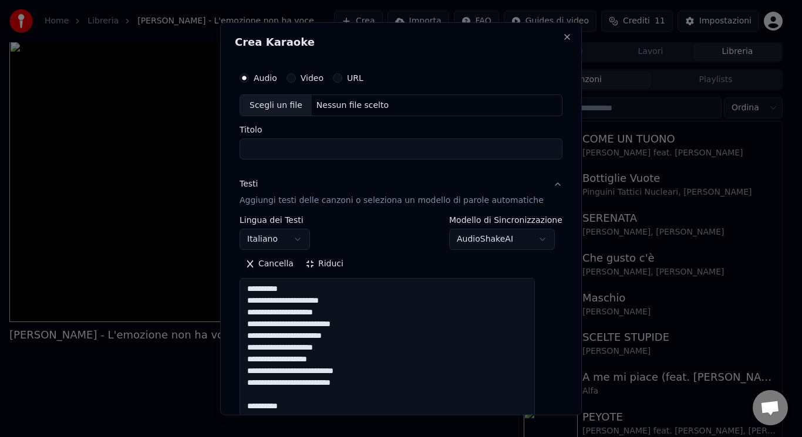
drag, startPoint x: 313, startPoint y: 288, endPoint x: 225, endPoint y: 274, distance: 89.1
click at [225, 274] on body "**********" at bounding box center [396, 217] width 792 height 437
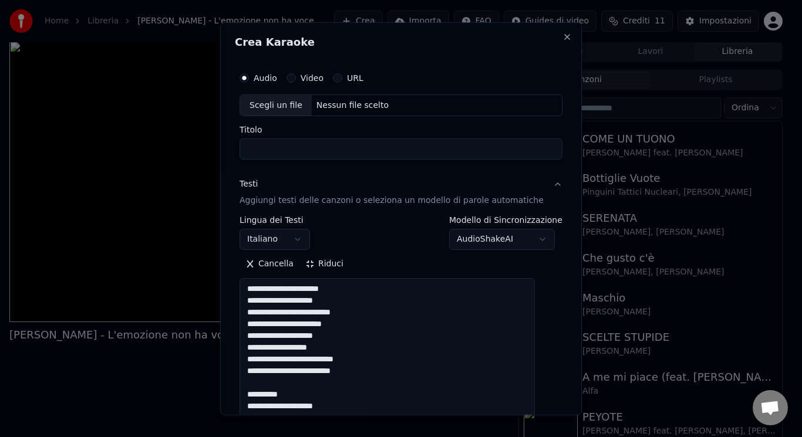
drag, startPoint x: 294, startPoint y: 392, endPoint x: 290, endPoint y: 386, distance: 6.7
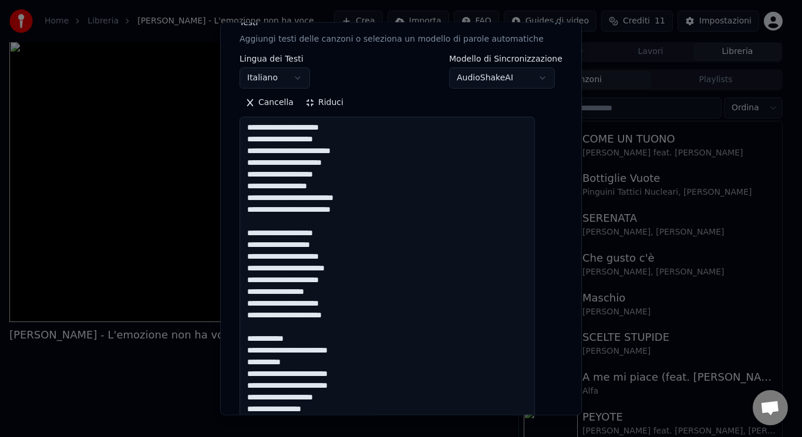
scroll to position [197, 0]
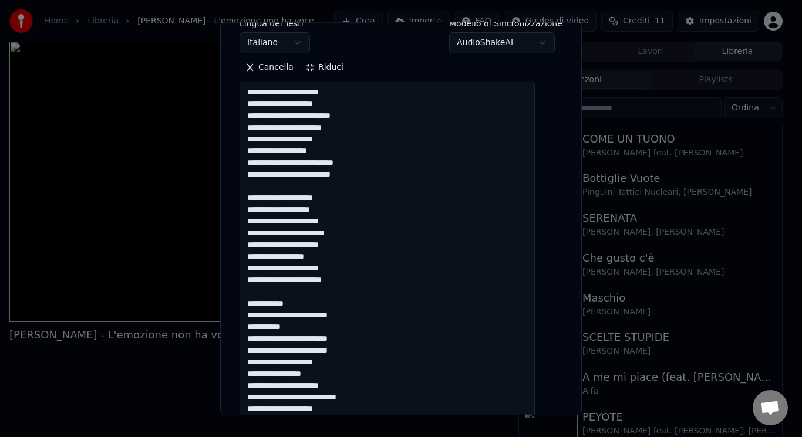
drag, startPoint x: 299, startPoint y: 306, endPoint x: 282, endPoint y: 298, distance: 19.2
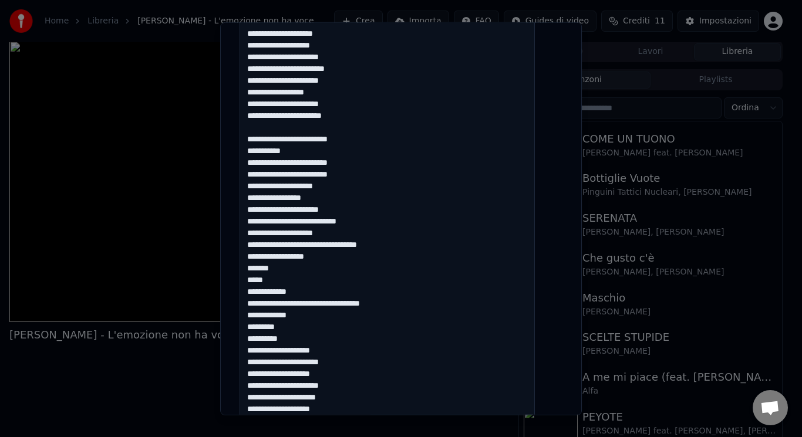
scroll to position [385, 0]
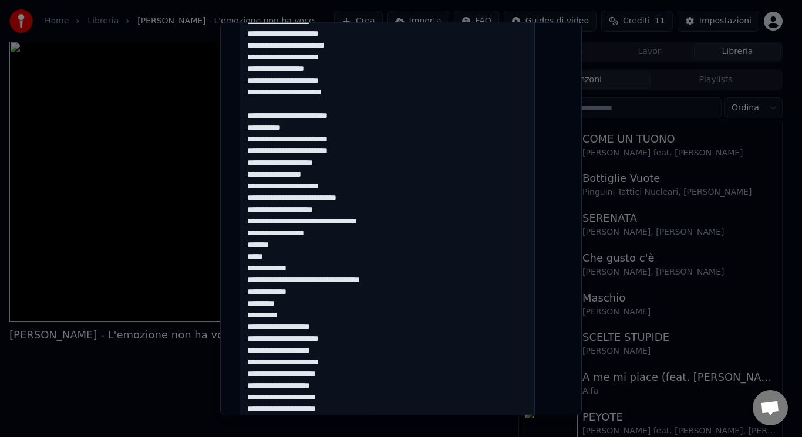
drag, startPoint x: 253, startPoint y: 213, endPoint x: 325, endPoint y: 318, distance: 127.2
click at [325, 318] on textarea at bounding box center [387, 321] width 295 height 854
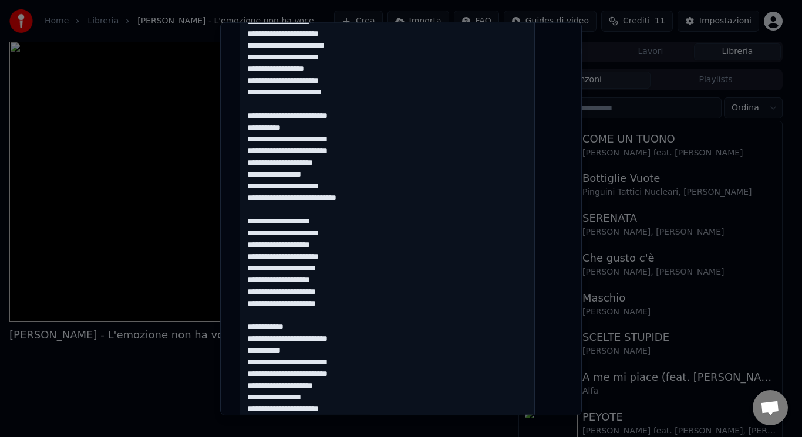
drag, startPoint x: 309, startPoint y: 327, endPoint x: 295, endPoint y: 316, distance: 17.1
click at [295, 316] on textarea at bounding box center [387, 321] width 295 height 854
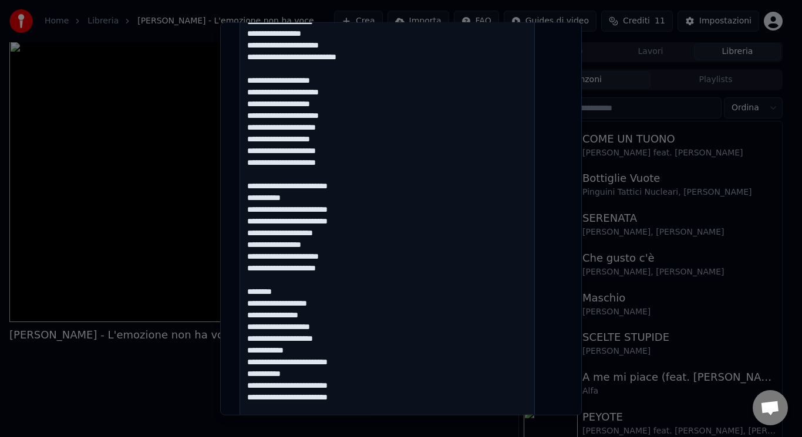
scroll to position [561, 0]
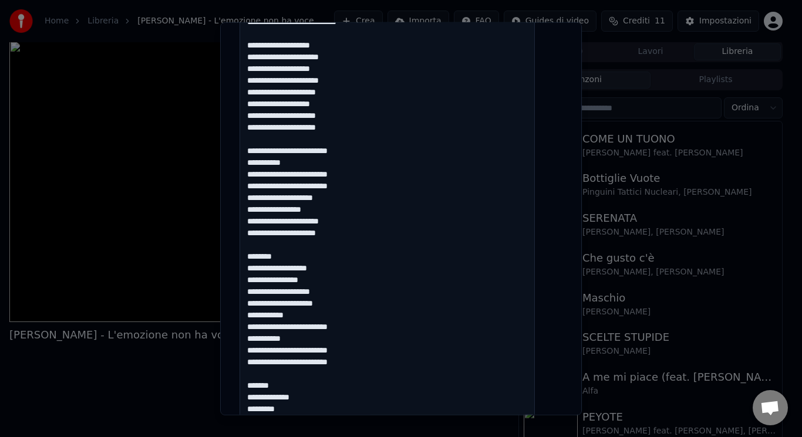
drag, startPoint x: 294, startPoint y: 258, endPoint x: 280, endPoint y: 247, distance: 17.9
click at [280, 247] on textarea at bounding box center [387, 145] width 295 height 854
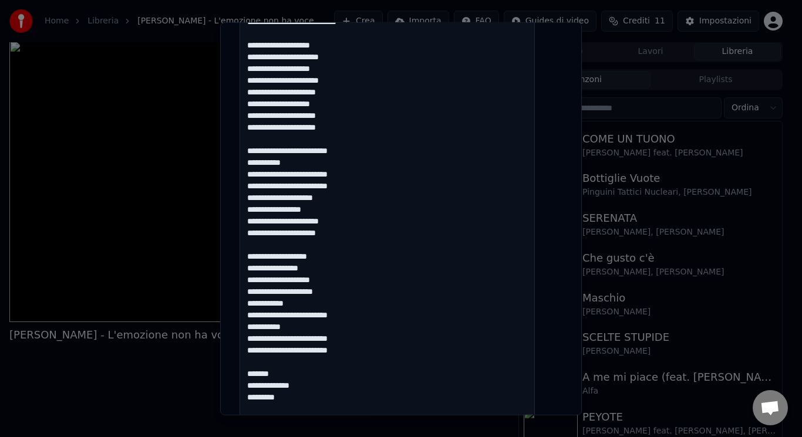
drag, startPoint x: 301, startPoint y: 403, endPoint x: 258, endPoint y: 397, distance: 42.6
click at [258, 397] on textarea at bounding box center [387, 145] width 295 height 854
drag, startPoint x: 281, startPoint y: 376, endPoint x: 261, endPoint y: 363, distance: 23.5
click at [261, 363] on textarea at bounding box center [387, 145] width 295 height 854
type textarea "**********"
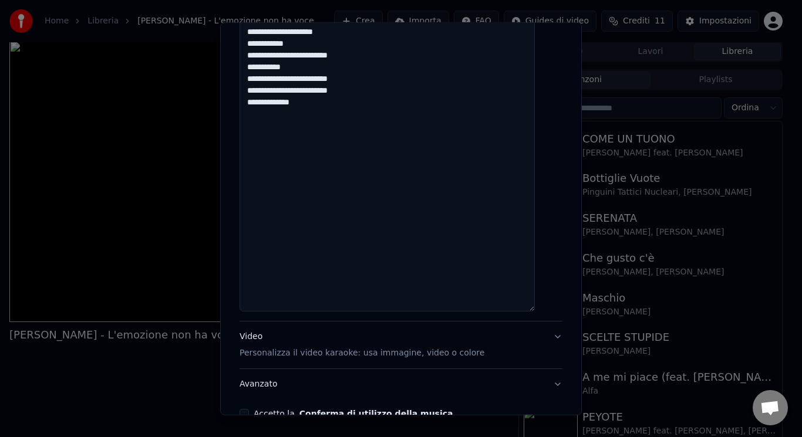
scroll to position [888, 0]
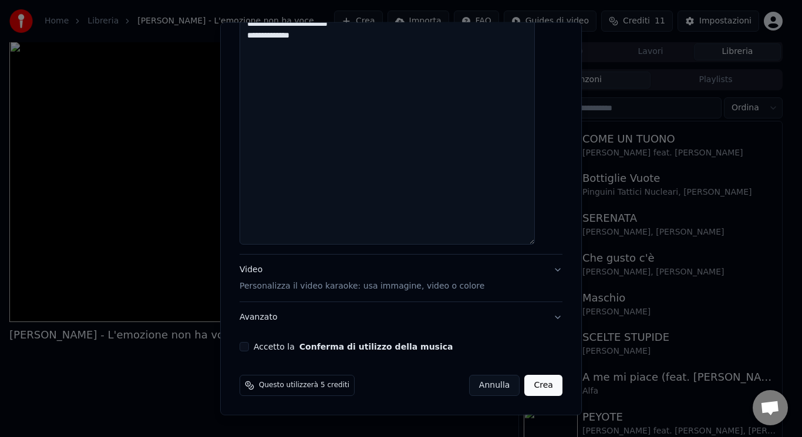
click at [309, 287] on p "Personalizza il video karaoke: usa immagine, video o colore" at bounding box center [362, 287] width 245 height 12
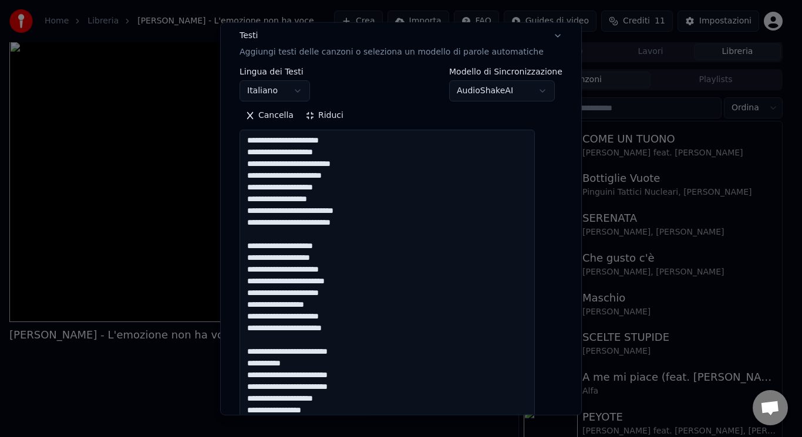
scroll to position [39, 0]
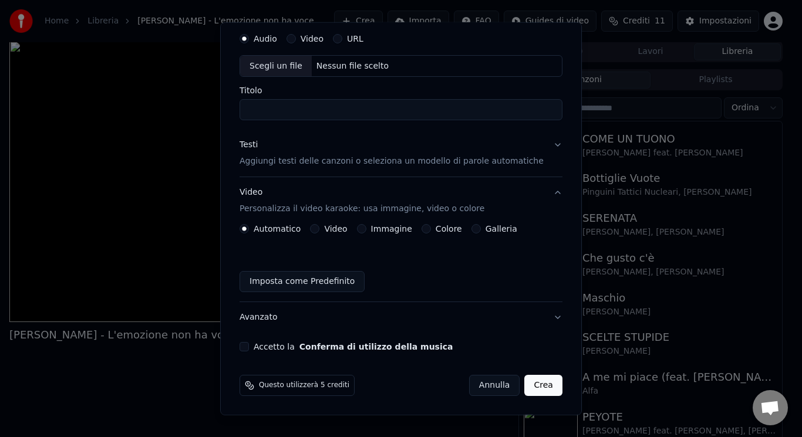
click at [363, 231] on button "Immagine" at bounding box center [361, 228] width 9 height 9
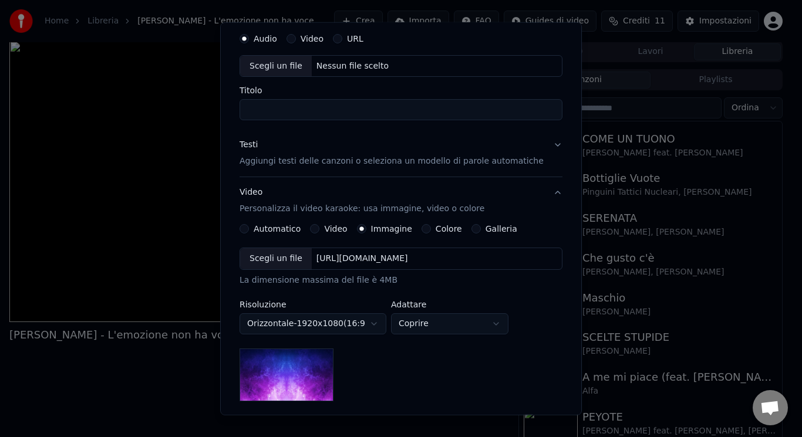
click at [281, 263] on div "Scegli un file" at bounding box center [276, 258] width 72 height 21
click at [426, 228] on button "Colore" at bounding box center [426, 228] width 9 height 9
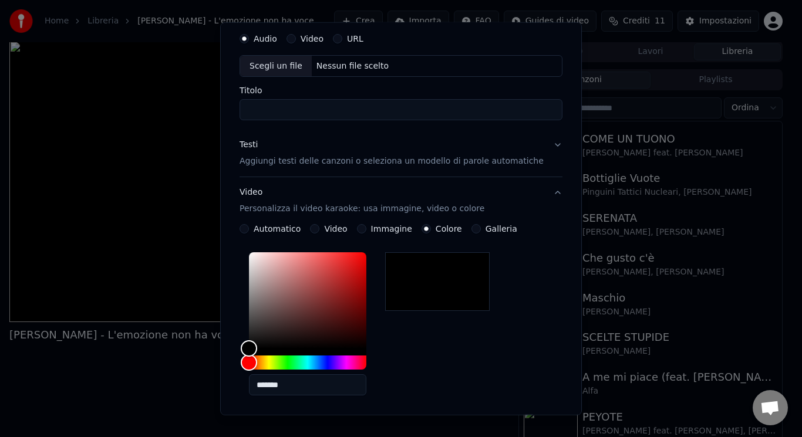
click at [477, 230] on button "Galleria" at bounding box center [475, 228] width 9 height 9
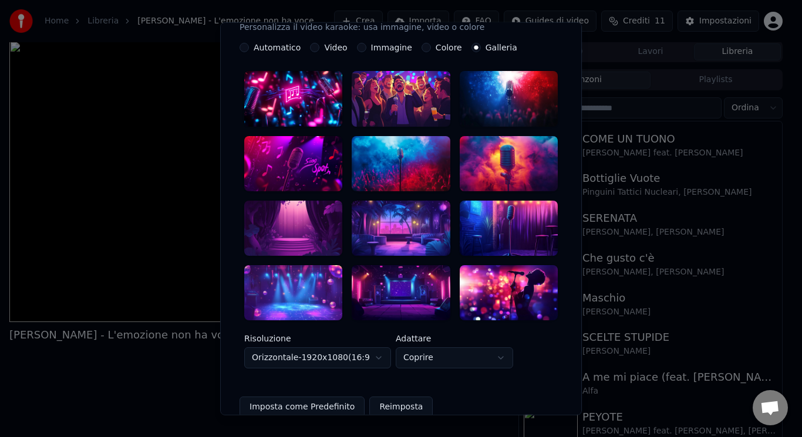
scroll to position [220, 0]
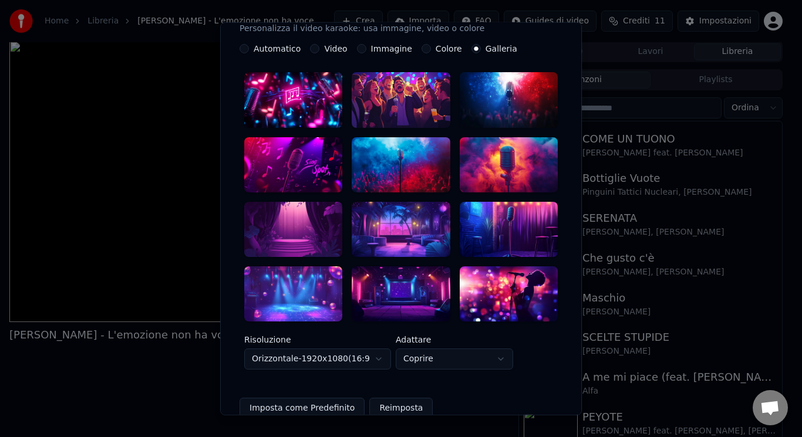
click at [403, 121] on div at bounding box center [401, 99] width 98 height 55
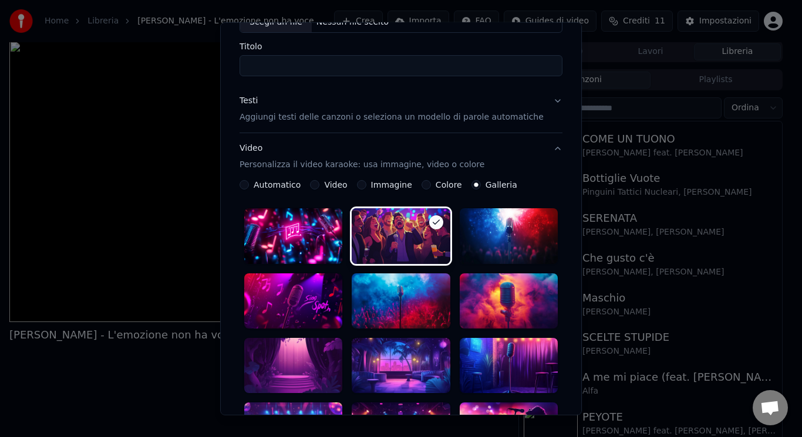
scroll to position [0, 0]
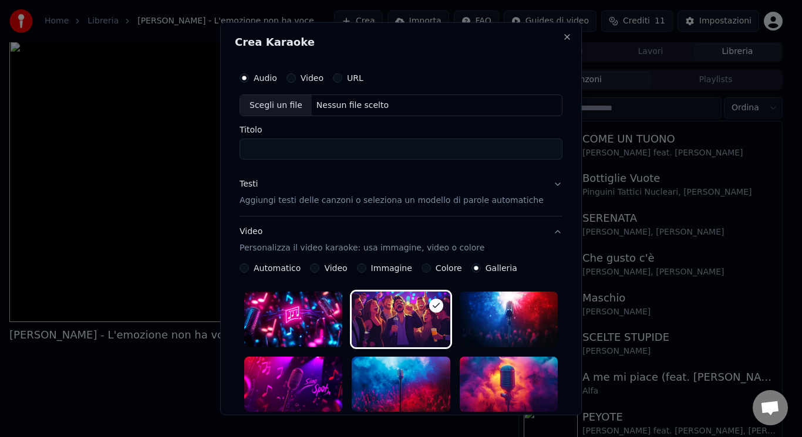
click at [299, 110] on div "Scegli un file" at bounding box center [276, 105] width 72 height 21
click at [286, 100] on div "Scegli un file" at bounding box center [276, 105] width 72 height 21
type input "**********"
click at [252, 144] on input "**********" at bounding box center [401, 149] width 323 height 21
drag, startPoint x: 358, startPoint y: 156, endPoint x: 214, endPoint y: 167, distance: 144.3
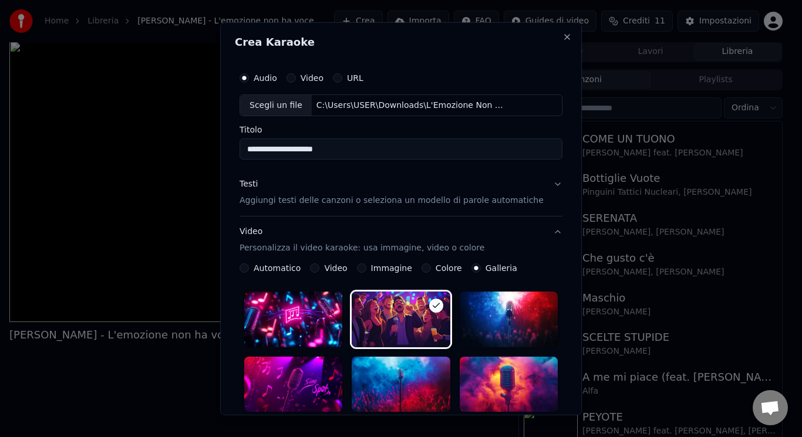
click at [214, 167] on body "**********" at bounding box center [396, 217] width 792 height 437
type input "**********"
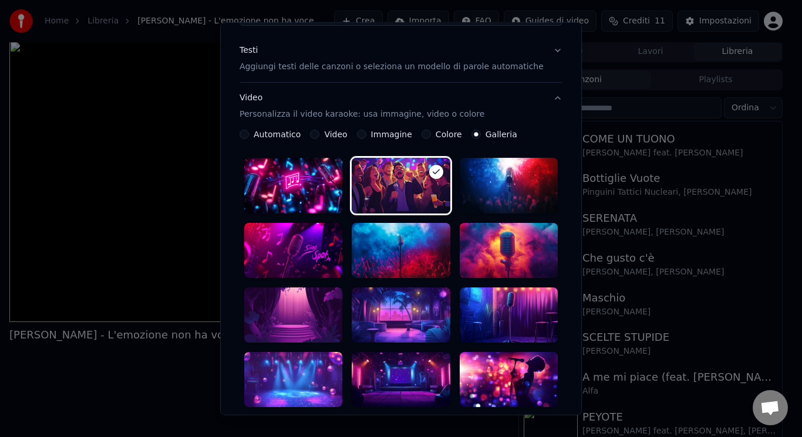
scroll to position [130, 0]
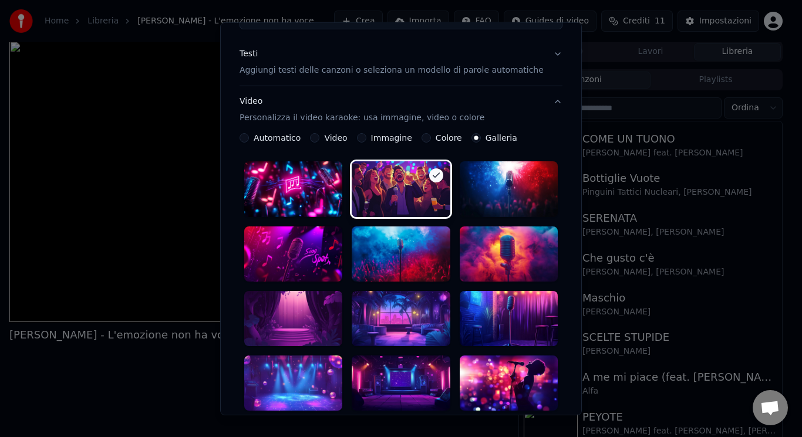
click at [401, 72] on p "Aggiungi testi delle canzoni o seleziona un modello di parole automatiche" at bounding box center [392, 71] width 304 height 12
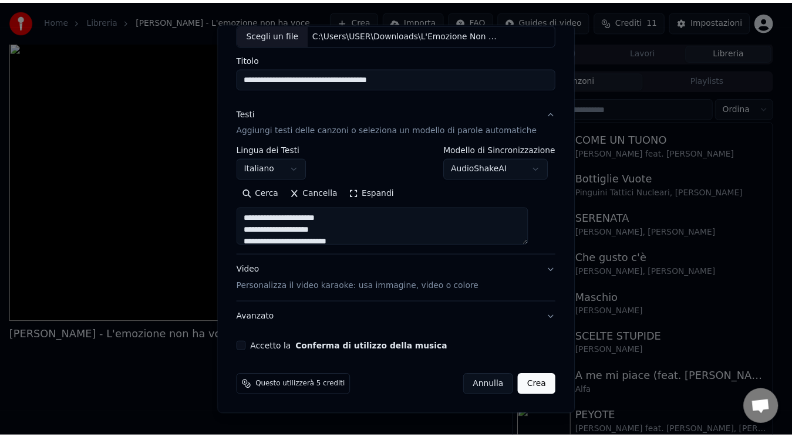
scroll to position [71, 0]
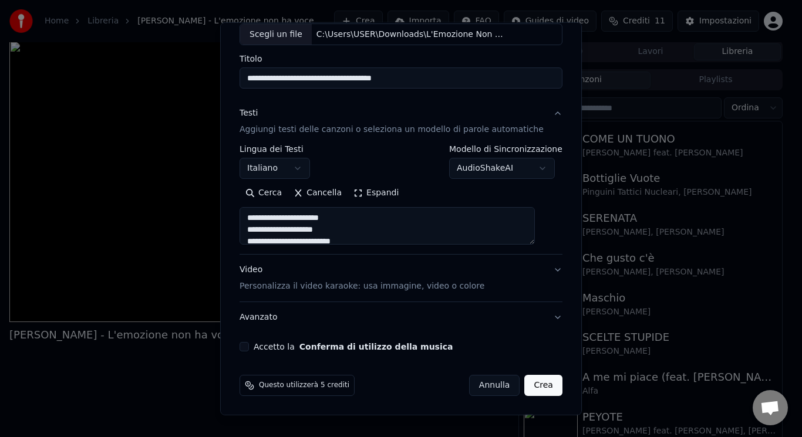
click at [258, 350] on div "Accetto la Conferma di utilizzo della musica" at bounding box center [401, 346] width 323 height 9
click at [249, 346] on button "Accetto la Conferma di utilizzo della musica" at bounding box center [244, 346] width 9 height 9
click at [538, 389] on button "Crea" at bounding box center [544, 385] width 38 height 21
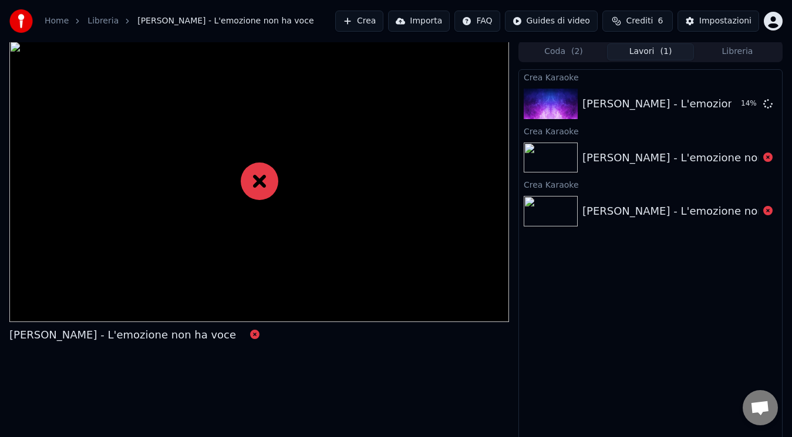
click at [576, 278] on div "Crea Karaoke [PERSON_NAME] - L'emozione non ha voce 14 % Crea Karaoke [PERSON_N…" at bounding box center [650, 255] width 264 height 372
click at [591, 318] on div "Crea Karaoke [PERSON_NAME] - L'emozione non ha voce 15 % Crea Karaoke [PERSON_N…" at bounding box center [650, 255] width 264 height 372
click at [547, 269] on div "Crea Karaoke [PERSON_NAME] - L'emozione non ha voce 18 % Crea Karaoke [PERSON_N…" at bounding box center [650, 255] width 264 height 372
click at [670, 295] on div "Crea Karaoke [PERSON_NAME] - L'emozione non ha voce 32 % Crea Karaoke [PERSON_N…" at bounding box center [650, 255] width 264 height 372
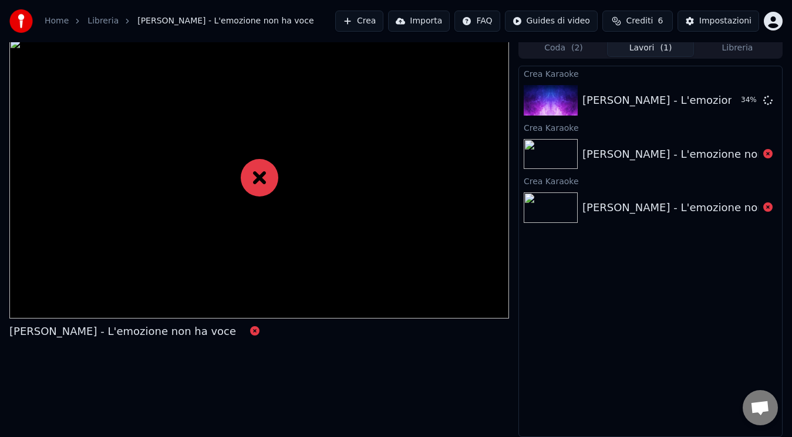
click at [516, 341] on div "[PERSON_NAME] - L'emozione non ha voce Coda ( 2 ) Lavori ( 1 ) Libreria Crea Ka…" at bounding box center [396, 238] width 792 height 400
drag, startPoint x: 526, startPoint y: 303, endPoint x: 768, endPoint y: 437, distance: 276.4
click at [768, 437] on div "Crea Karaoke [PERSON_NAME] - L'emozione non ha voce 38 % Crea Karaoke [PERSON_N…" at bounding box center [650, 252] width 264 height 372
click at [705, 241] on div "Crea Karaoke [PERSON_NAME] - L'emozione non ha voce 46 % Crea Karaoke [PERSON_N…" at bounding box center [650, 252] width 264 height 372
click at [627, 69] on div "Crea Karaoke" at bounding box center [650, 73] width 263 height 14
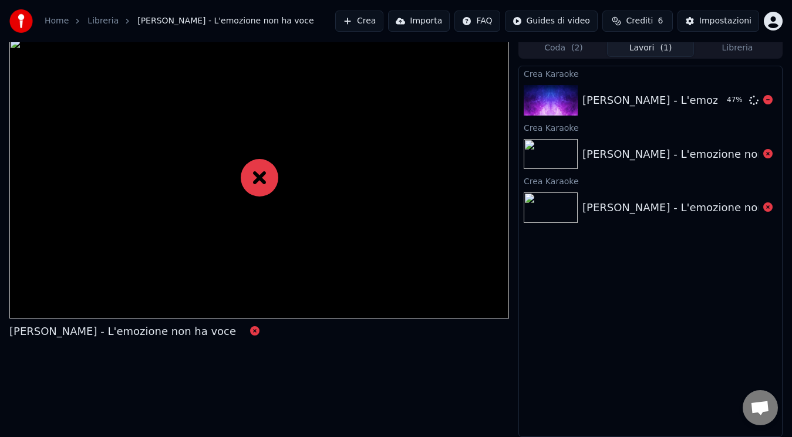
click at [571, 102] on img at bounding box center [551, 100] width 54 height 31
click at [557, 58] on div "Coda ( 2 ) Lavori ( 1 ) Libreria" at bounding box center [650, 48] width 264 height 21
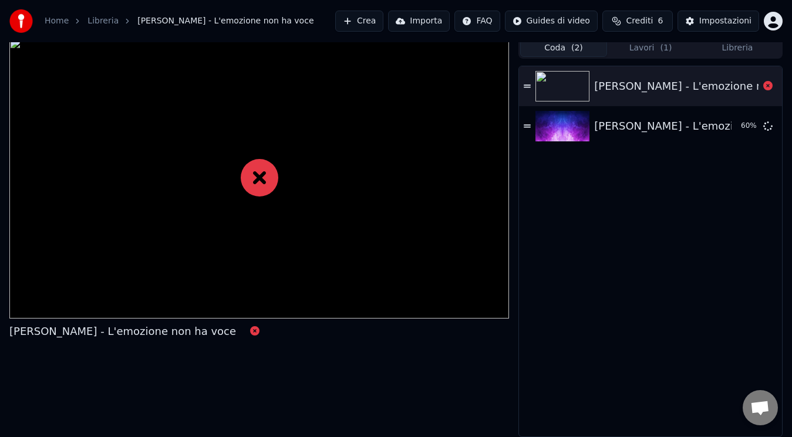
click at [558, 53] on button "Coda ( 2 )" at bounding box center [563, 48] width 87 height 17
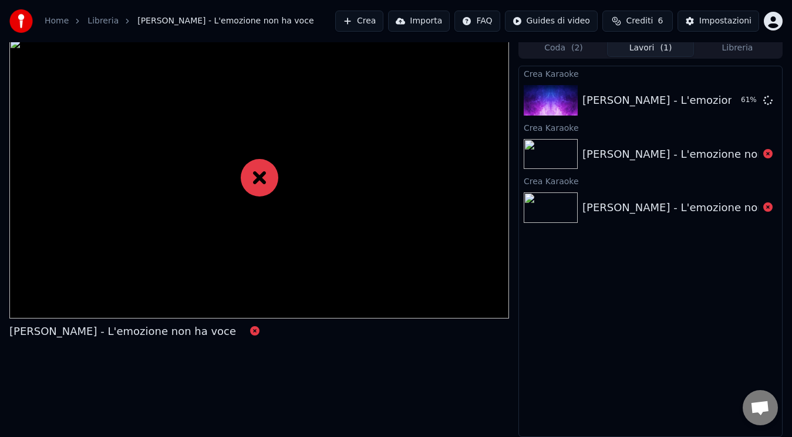
click at [637, 51] on button "Lavori ( 1 )" at bounding box center [650, 48] width 87 height 17
click at [623, 235] on div "Crea Karaoke [PERSON_NAME] - L'emozione non ha voce 62 % Crea Karaoke [PERSON_N…" at bounding box center [650, 252] width 264 height 372
click at [723, 60] on div "Coda ( 2 ) Lavori ( 1 ) Libreria Crea Karaoke [PERSON_NAME] - L'emozione non ha…" at bounding box center [650, 238] width 264 height 400
click at [725, 56] on button "Libreria" at bounding box center [737, 48] width 87 height 17
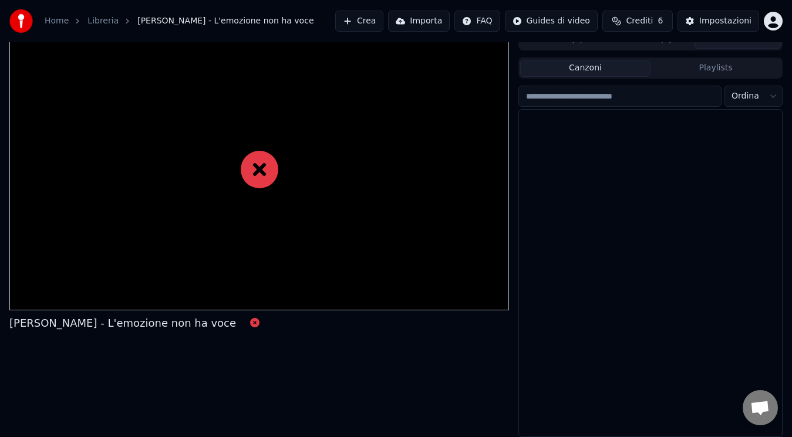
scroll to position [1388, 0]
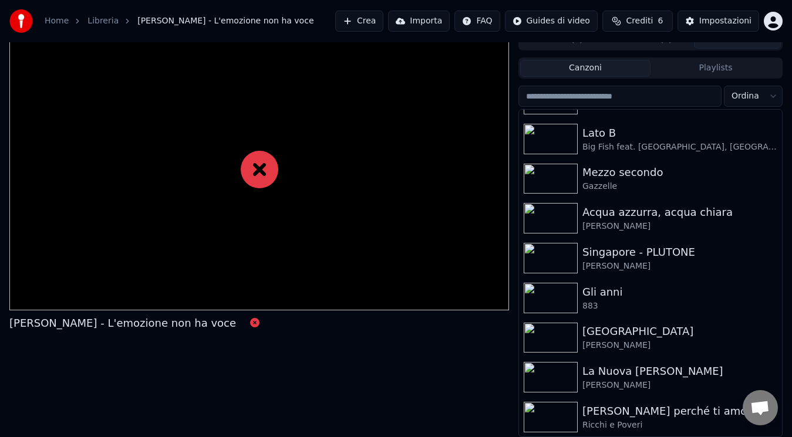
click at [668, 50] on div "Coda ( 2 ) Lavori ( 1 ) Libreria" at bounding box center [650, 39] width 264 height 21
click at [667, 46] on button "Lavori ( 1 )" at bounding box center [650, 40] width 87 height 17
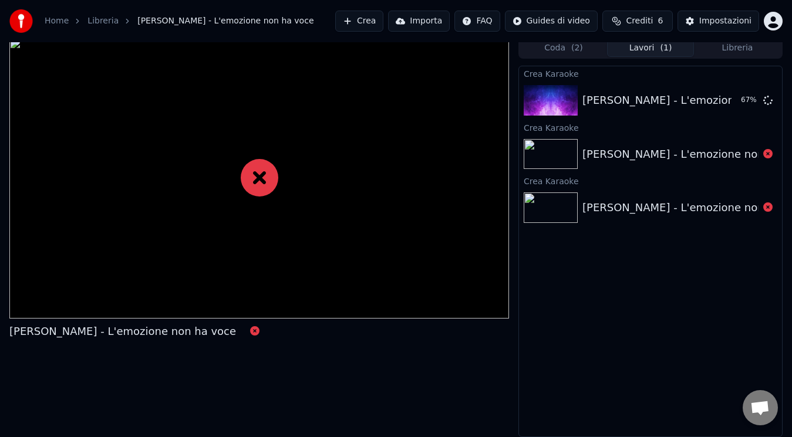
scroll to position [5, 0]
click at [588, 379] on div "Crea Karaoke [PERSON_NAME] - L'emozione non ha voce 69 % Crea Karaoke [PERSON_N…" at bounding box center [650, 252] width 264 height 372
click at [373, 224] on div at bounding box center [259, 178] width 500 height 281
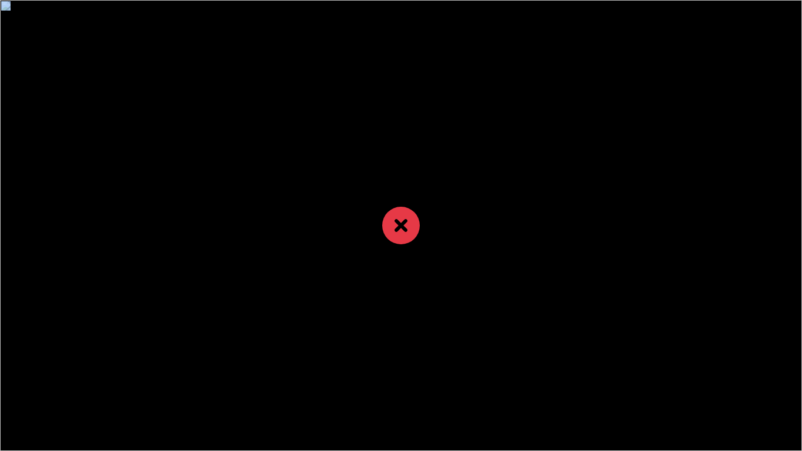
click at [329, 235] on div at bounding box center [401, 225] width 802 height 451
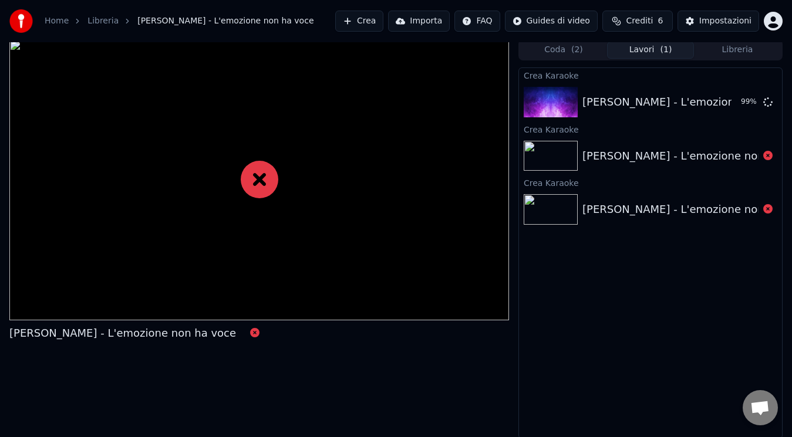
click at [605, 305] on div "Crea Karaoke [PERSON_NAME] - L'emozione non ha voce 99 % Crea Karaoke [PERSON_N…" at bounding box center [650, 254] width 264 height 372
click at [532, 96] on img at bounding box center [551, 102] width 54 height 31
click at [610, 94] on div "[PERSON_NAME] - L'emozione non ha voce" at bounding box center [695, 102] width 227 height 16
click at [744, 102] on button "Riproduci" at bounding box center [729, 102] width 59 height 21
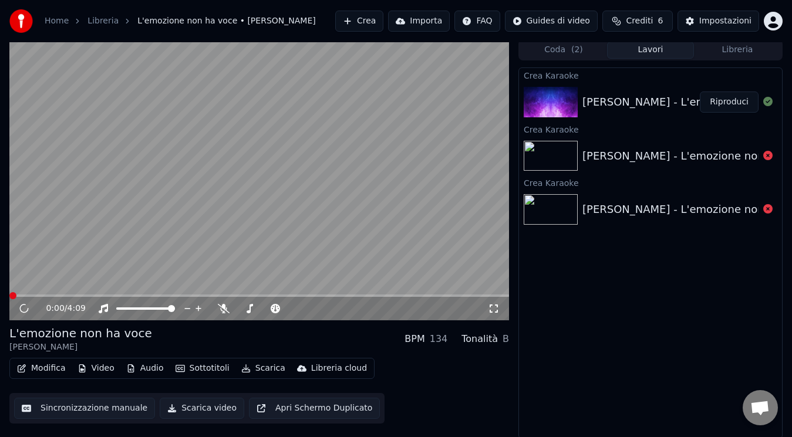
click at [179, 403] on button "Scarica video" at bounding box center [202, 408] width 85 height 21
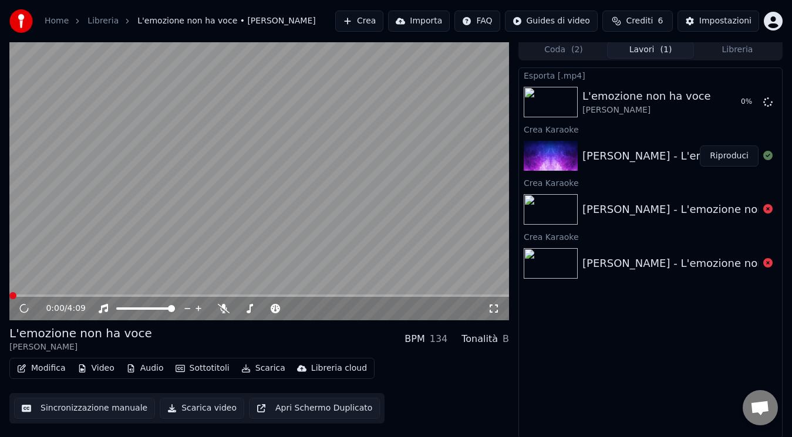
click at [740, 42] on button "Libreria" at bounding box center [737, 50] width 87 height 17
click at [657, 53] on button "Lavori ( 1 )" at bounding box center [650, 50] width 87 height 17
click at [655, 44] on button "Lavori ( 1 )" at bounding box center [650, 50] width 87 height 17
click at [21, 310] on icon at bounding box center [32, 308] width 27 height 9
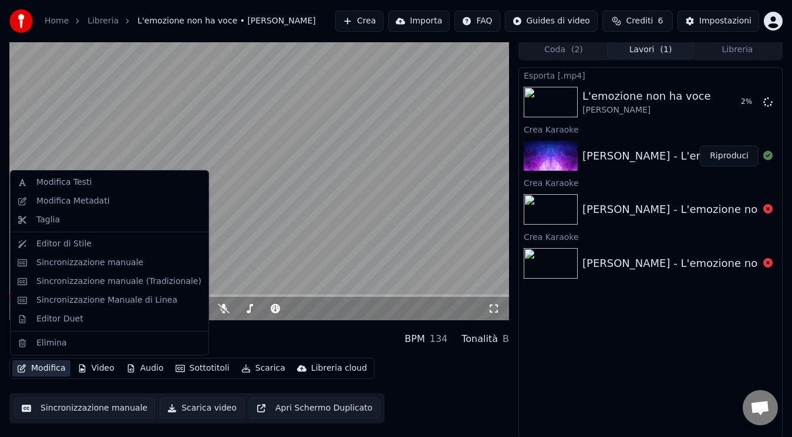
click at [22, 376] on button "Modifica" at bounding box center [41, 368] width 58 height 16
click at [80, 205] on div "Modifica Metadati" at bounding box center [72, 201] width 73 height 12
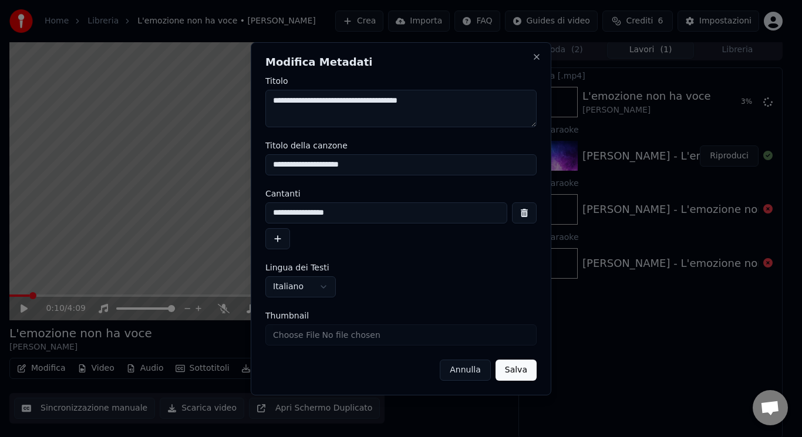
click at [288, 336] on input "Thumbnail" at bounding box center [400, 335] width 271 height 21
type input "**********"
click at [524, 372] on button "Salva" at bounding box center [515, 370] width 41 height 21
